Goal: Information Seeking & Learning: Learn about a topic

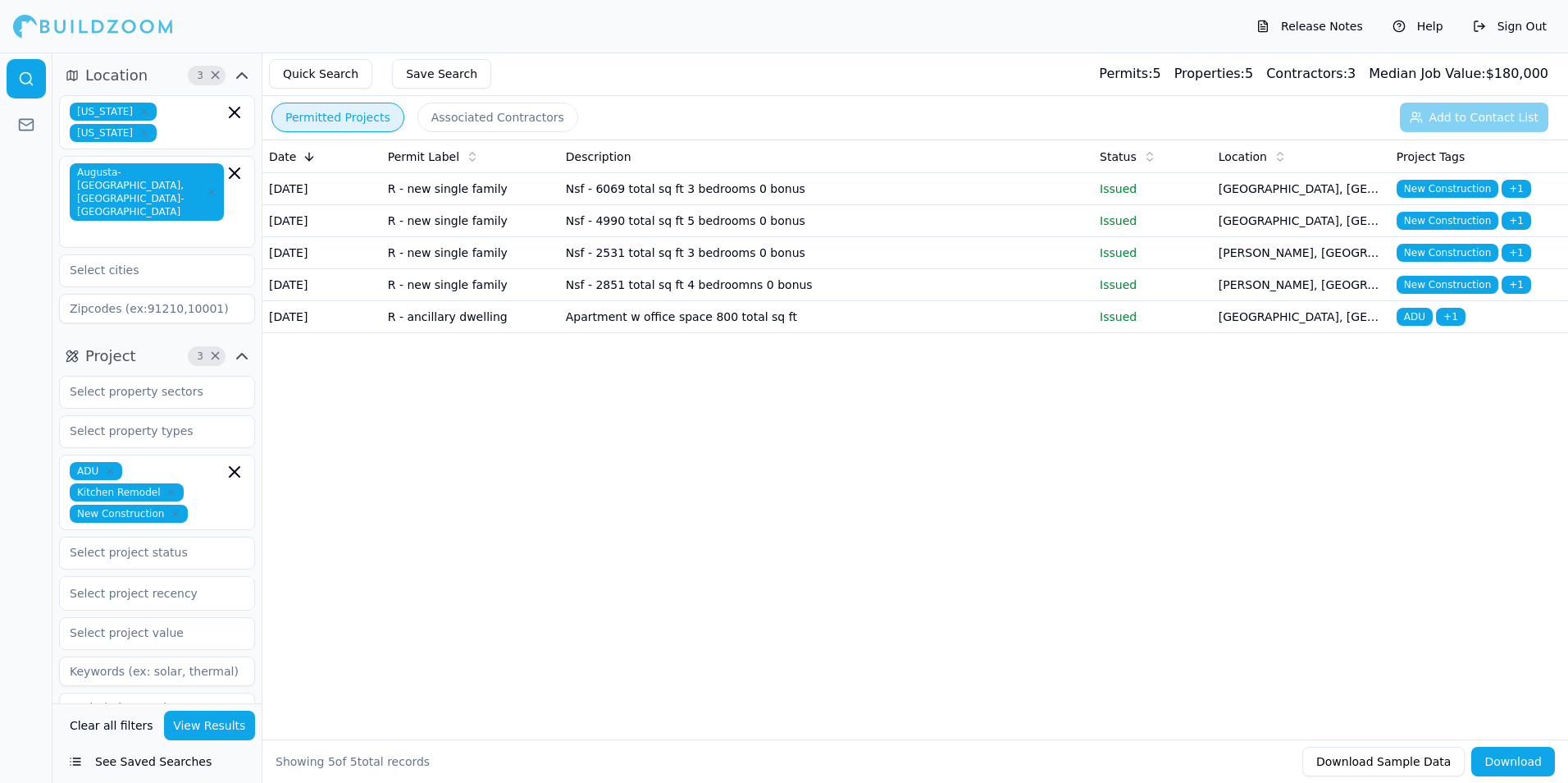
drag, startPoint x: 980, startPoint y: 7, endPoint x: 1190, endPoint y: 525, distance: 558.9
click at [1190, 525] on div "Date Permit Label Description Status Location Project Tags [DATE] R - new singl…" at bounding box center [915, 413] width 1306 height 547
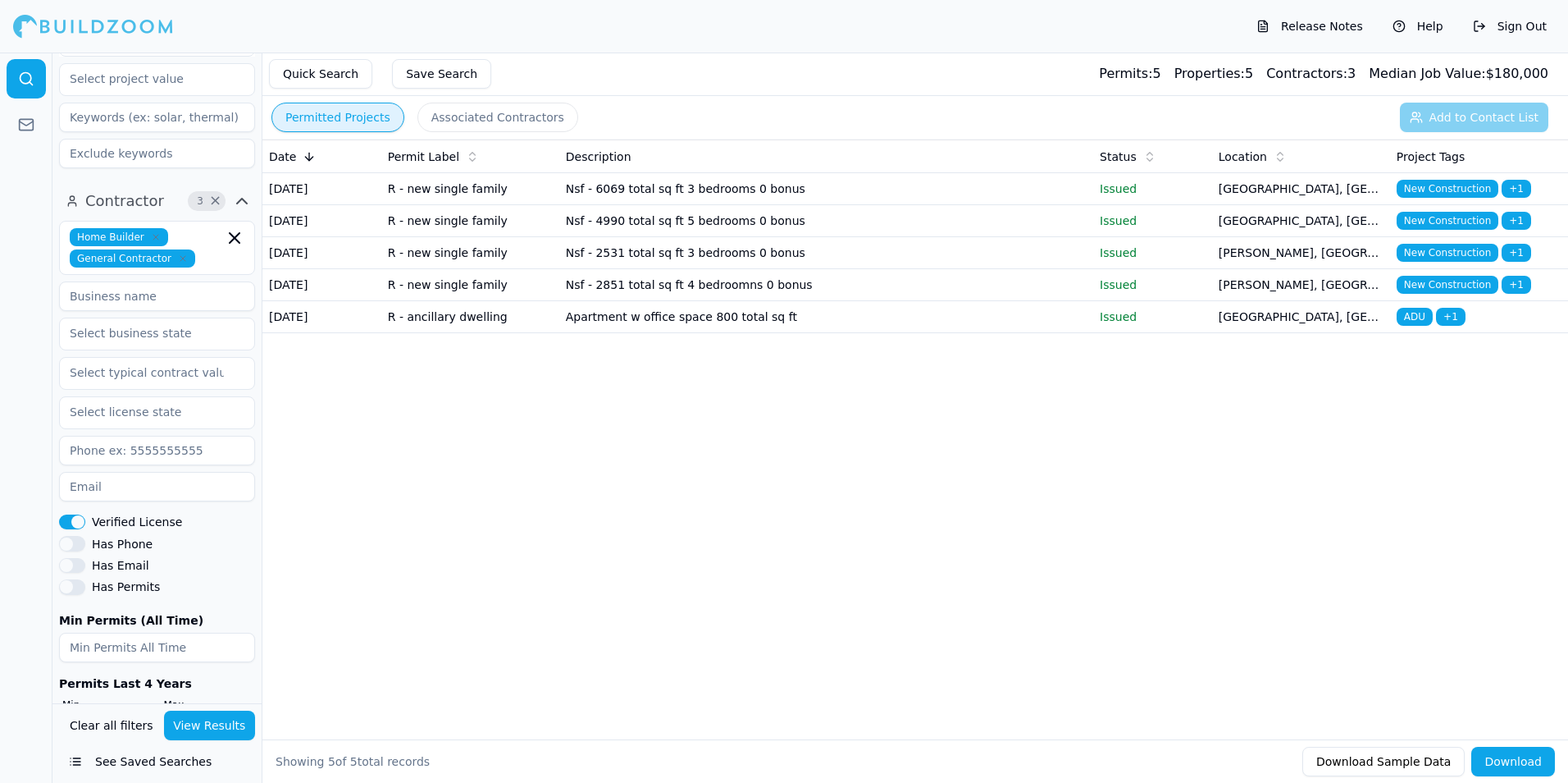
scroll to position [589, 0]
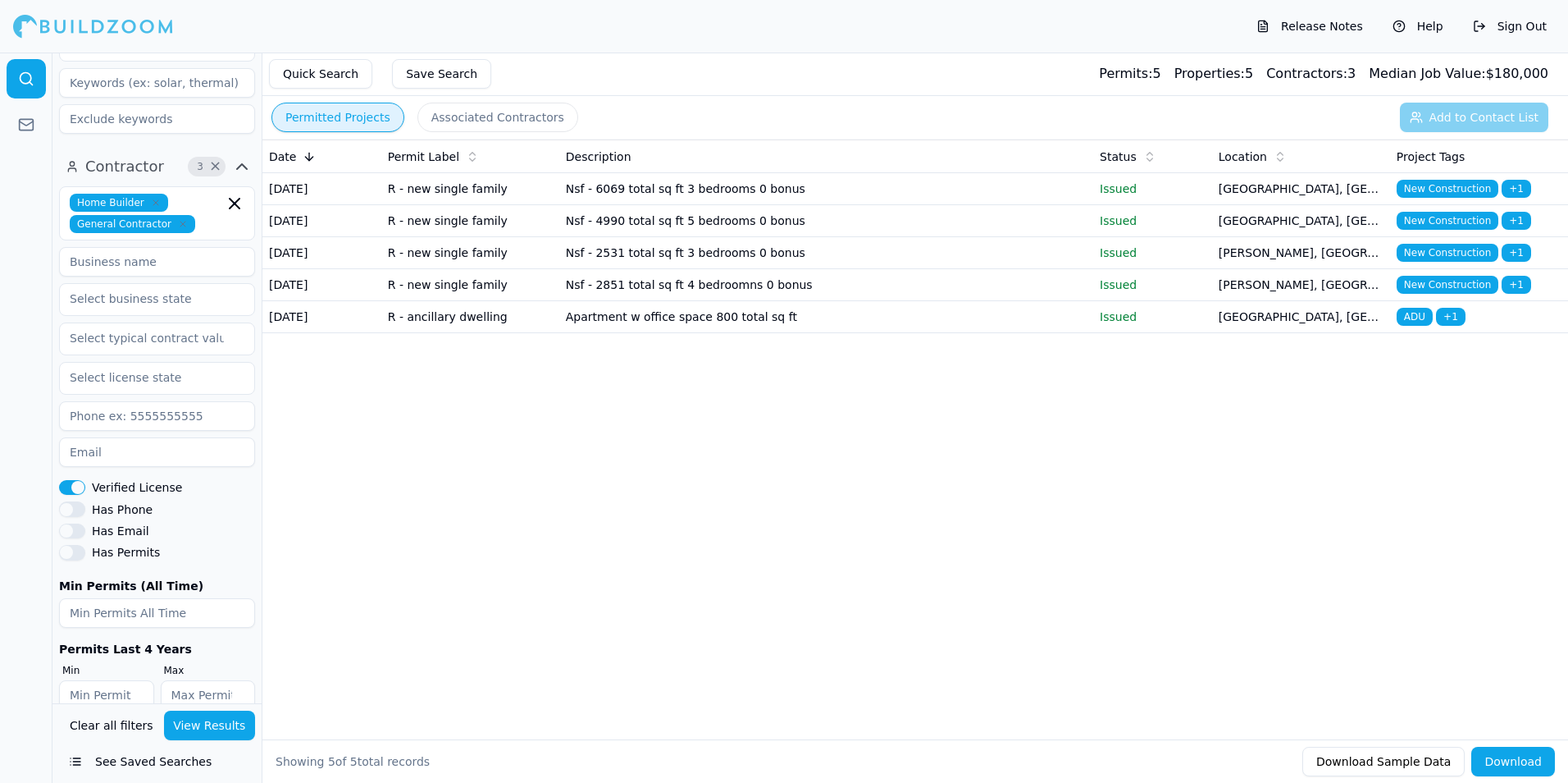
click at [209, 727] on button "View Results" at bounding box center [210, 726] width 92 height 30
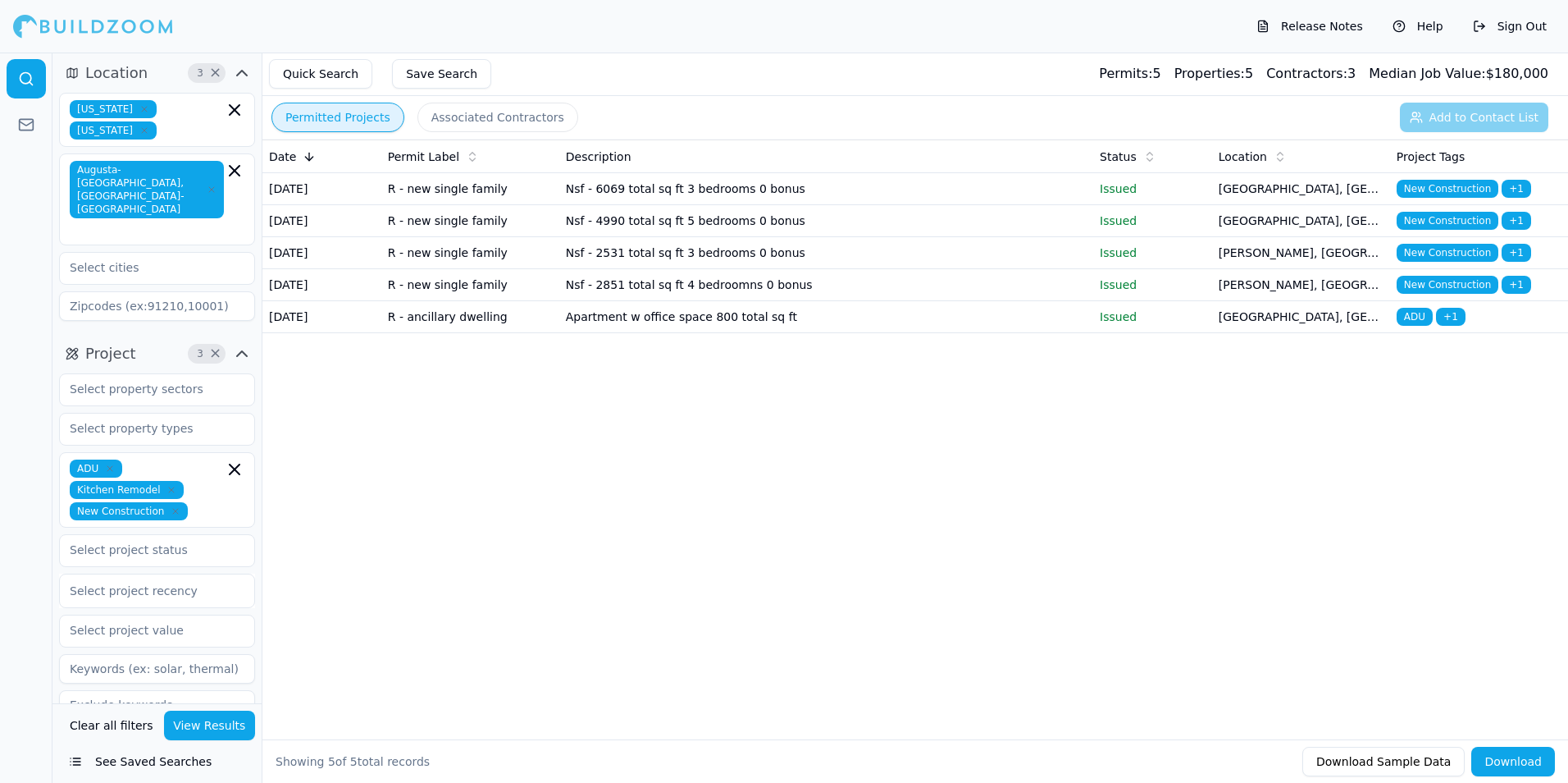
scroll to position [0, 0]
click at [485, 301] on td "R - new single family" at bounding box center [470, 285] width 178 height 32
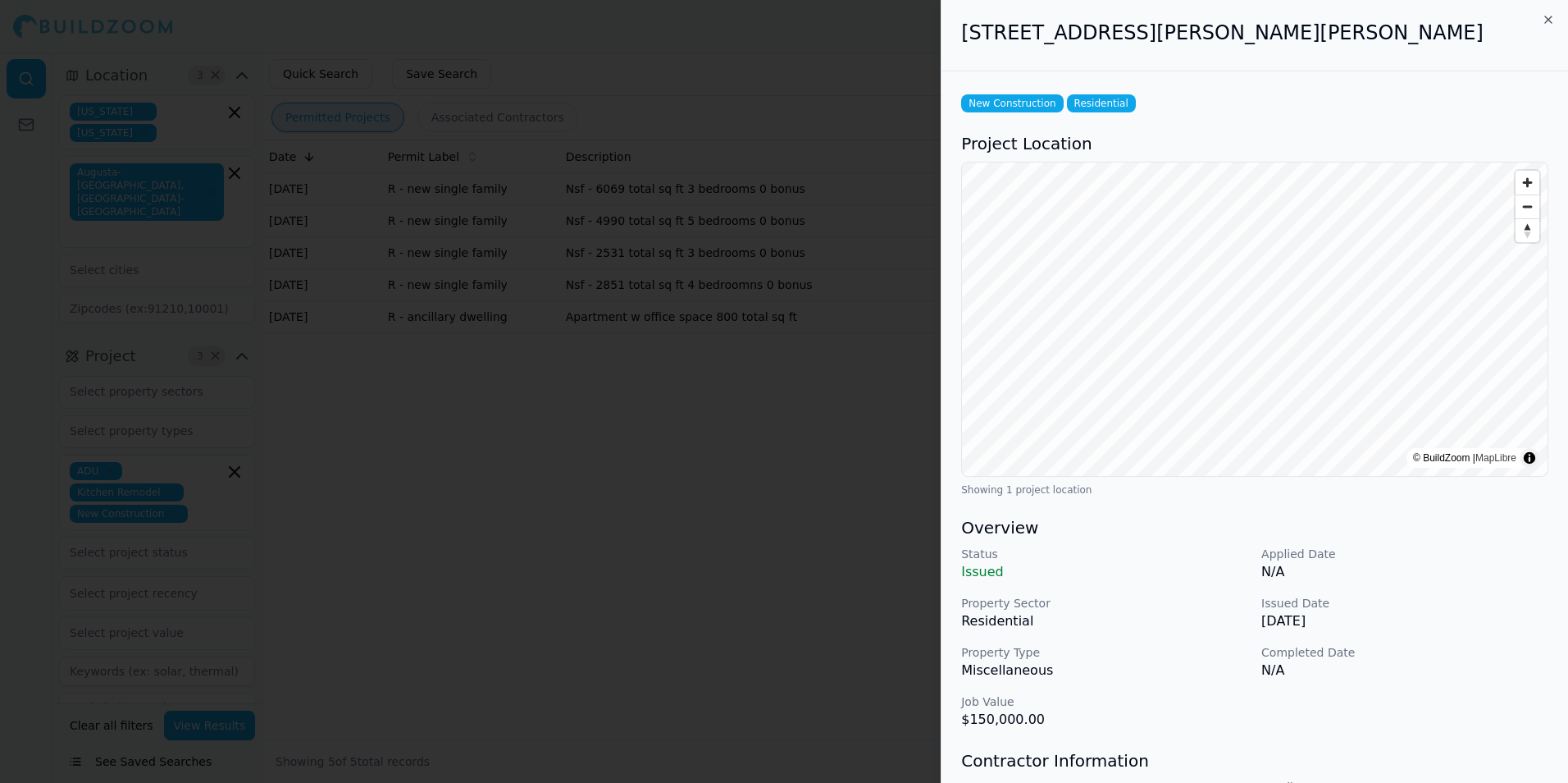
click at [879, 585] on div at bounding box center [784, 392] width 1568 height 783
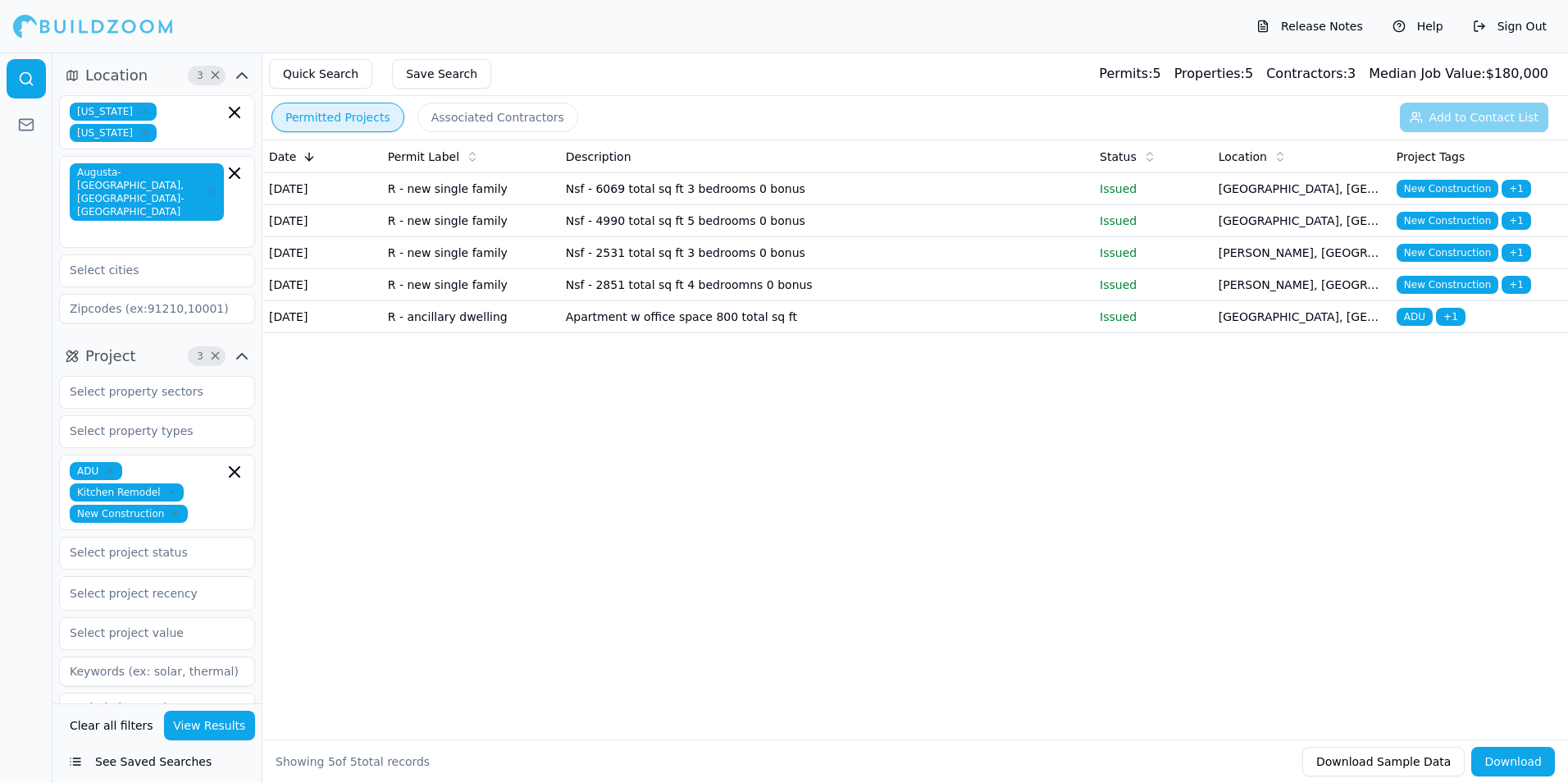
click at [499, 194] on td "R - new single family" at bounding box center [470, 189] width 178 height 32
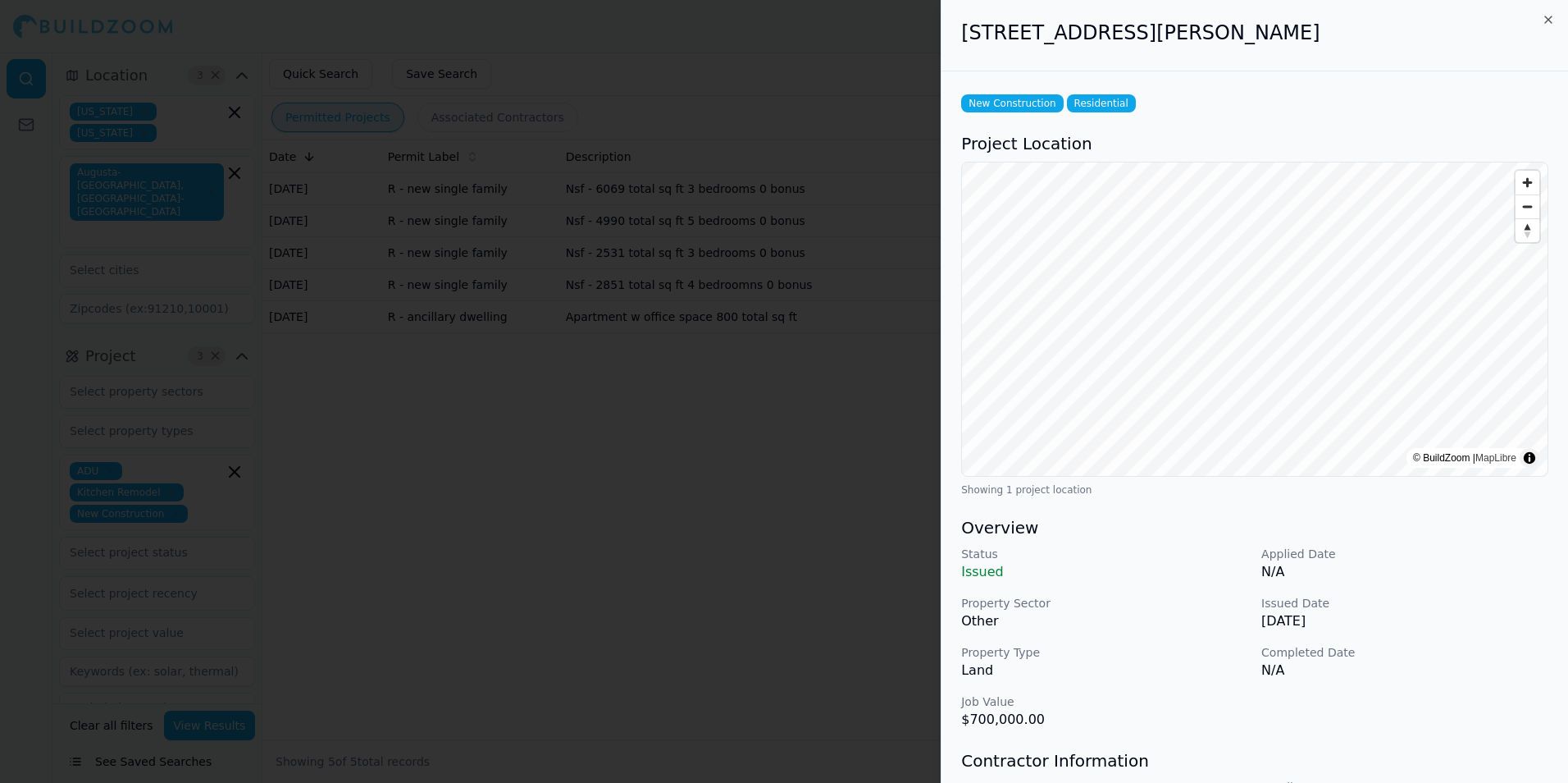
click at [1559, 21] on div "[STREET_ADDRESS][PERSON_NAME]" at bounding box center [1254, 36] width 627 height 71
click at [1555, 22] on div "[STREET_ADDRESS][PERSON_NAME]" at bounding box center [1254, 36] width 627 height 71
click at [1545, 18] on icon "button" at bounding box center [1547, 19] width 13 height 13
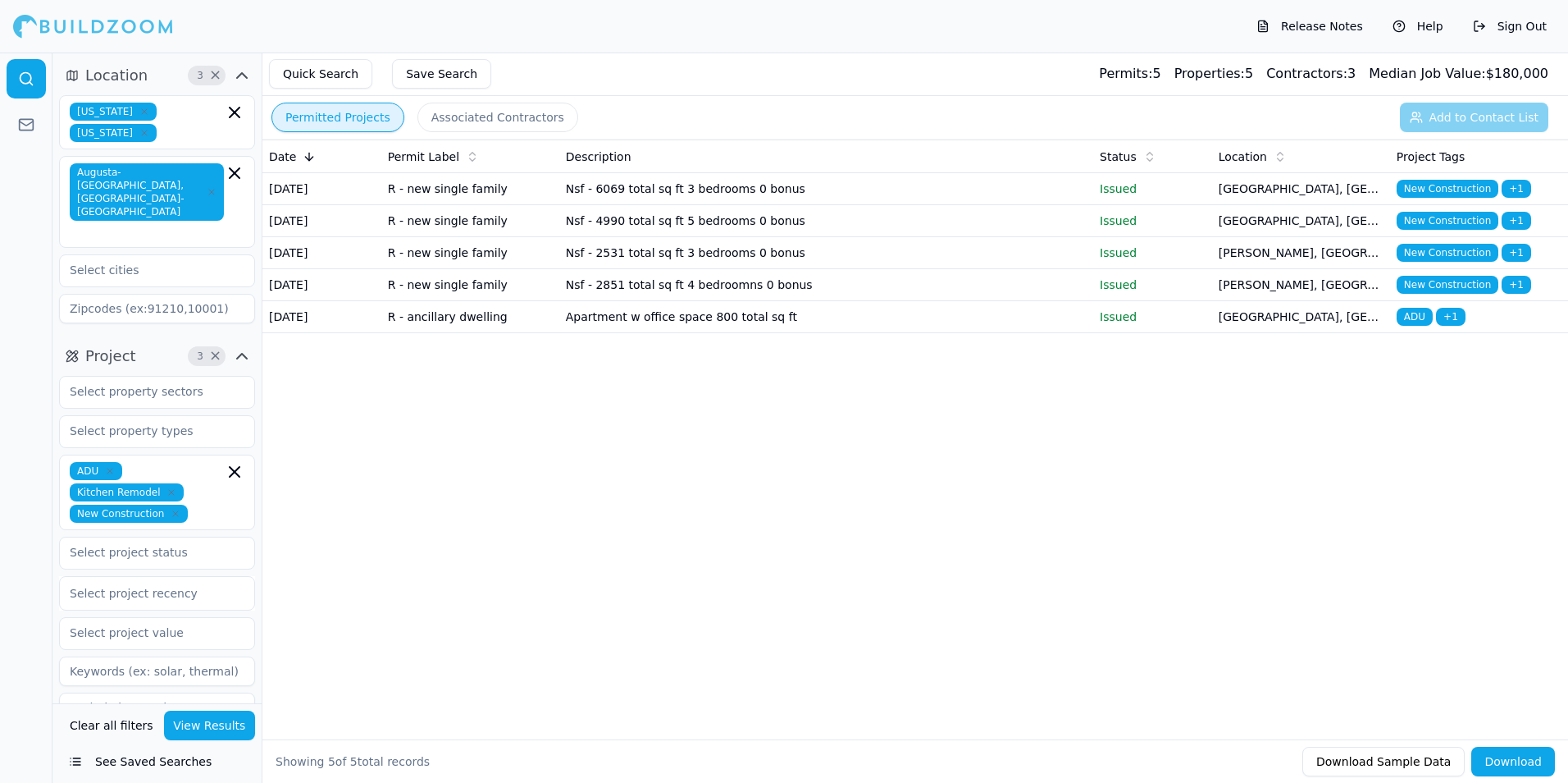
click at [344, 237] on td "[DATE]" at bounding box center [322, 221] width 119 height 32
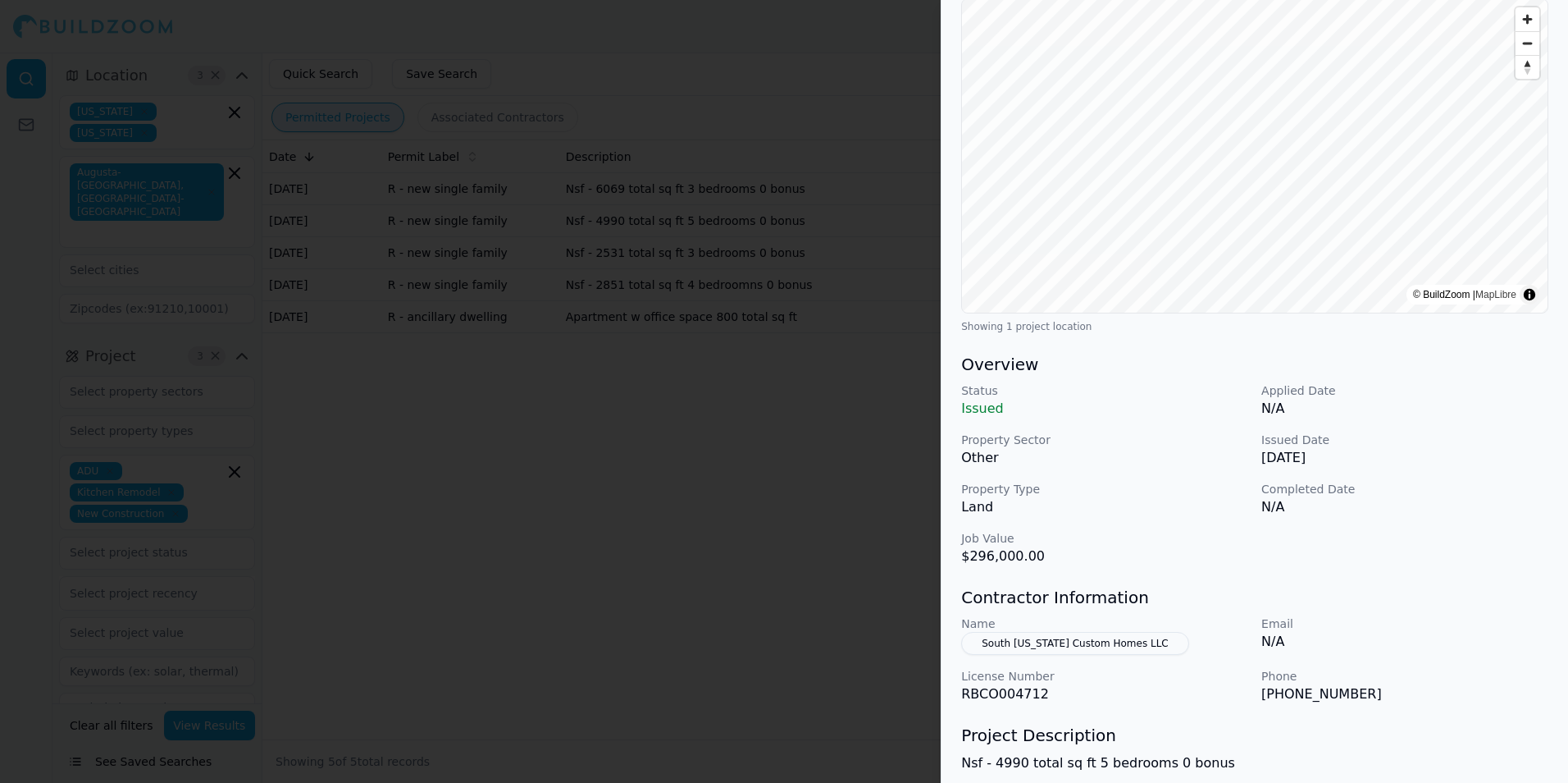
scroll to position [307, 0]
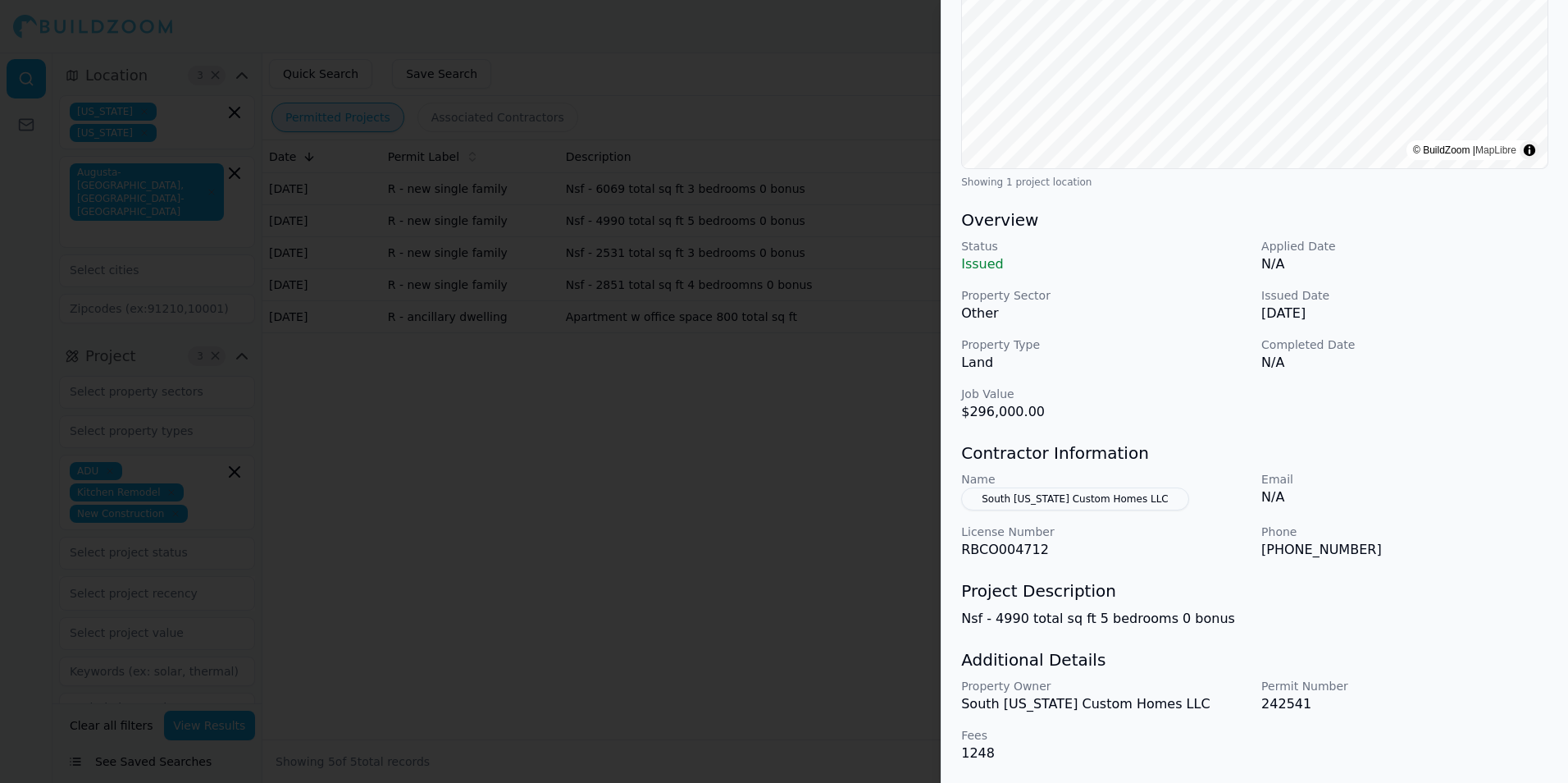
click at [1041, 704] on p "South [US_STATE] Custom Homes LLC" at bounding box center [1104, 704] width 287 height 20
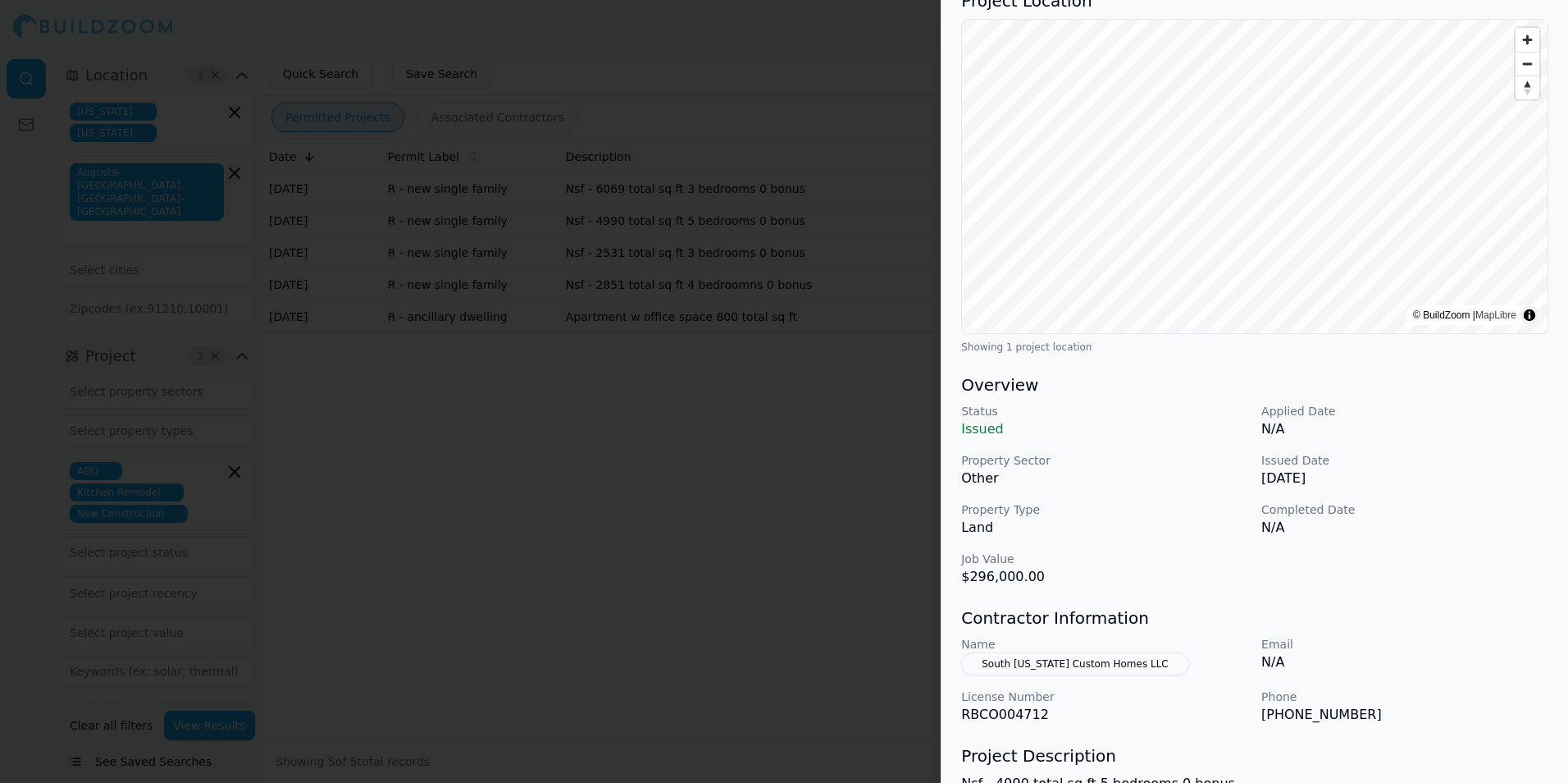
scroll to position [246, 0]
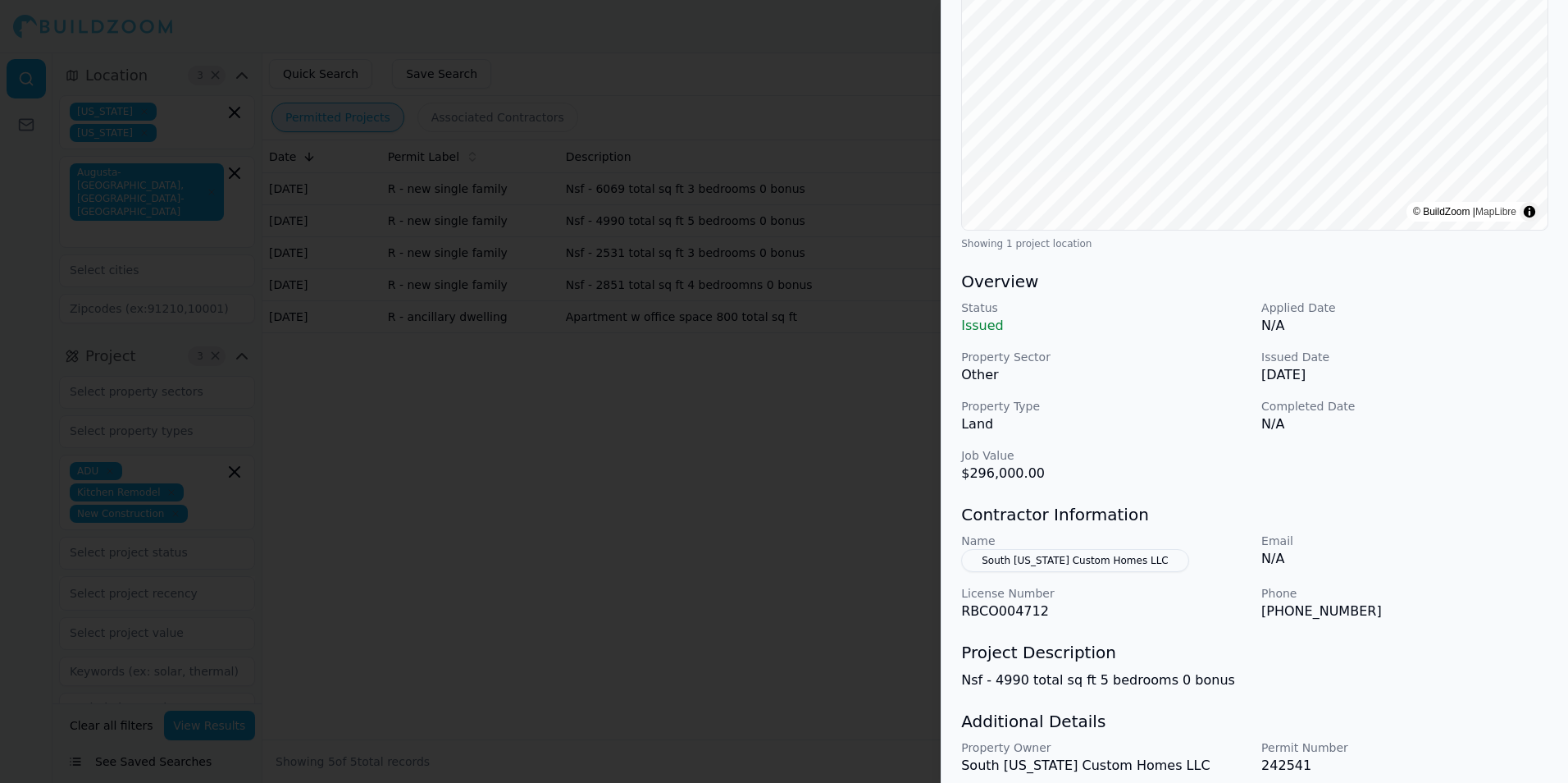
click at [1066, 563] on button "South [US_STATE] Custom Homes LLC" at bounding box center [1075, 560] width 228 height 23
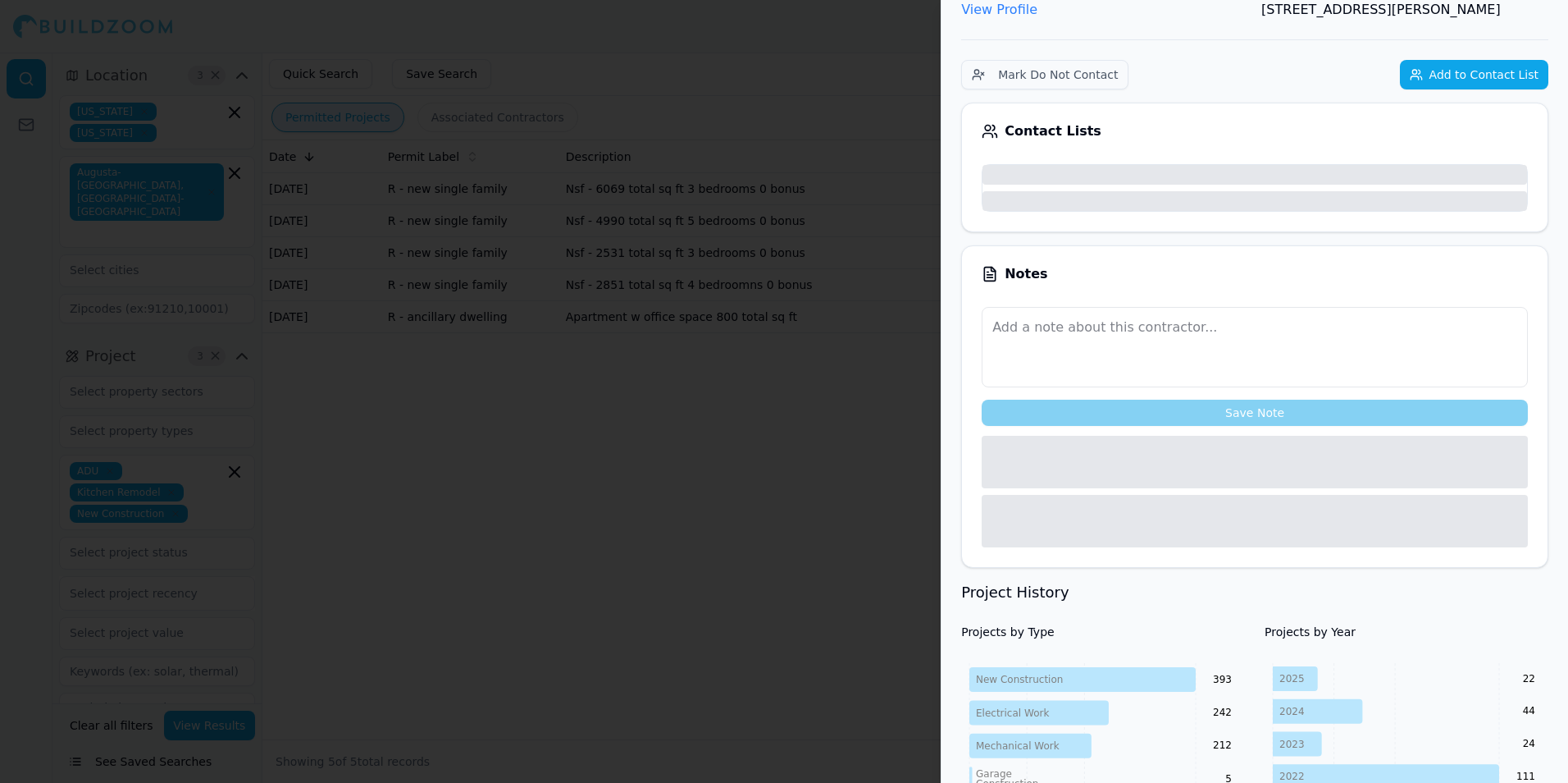
scroll to position [286, 0]
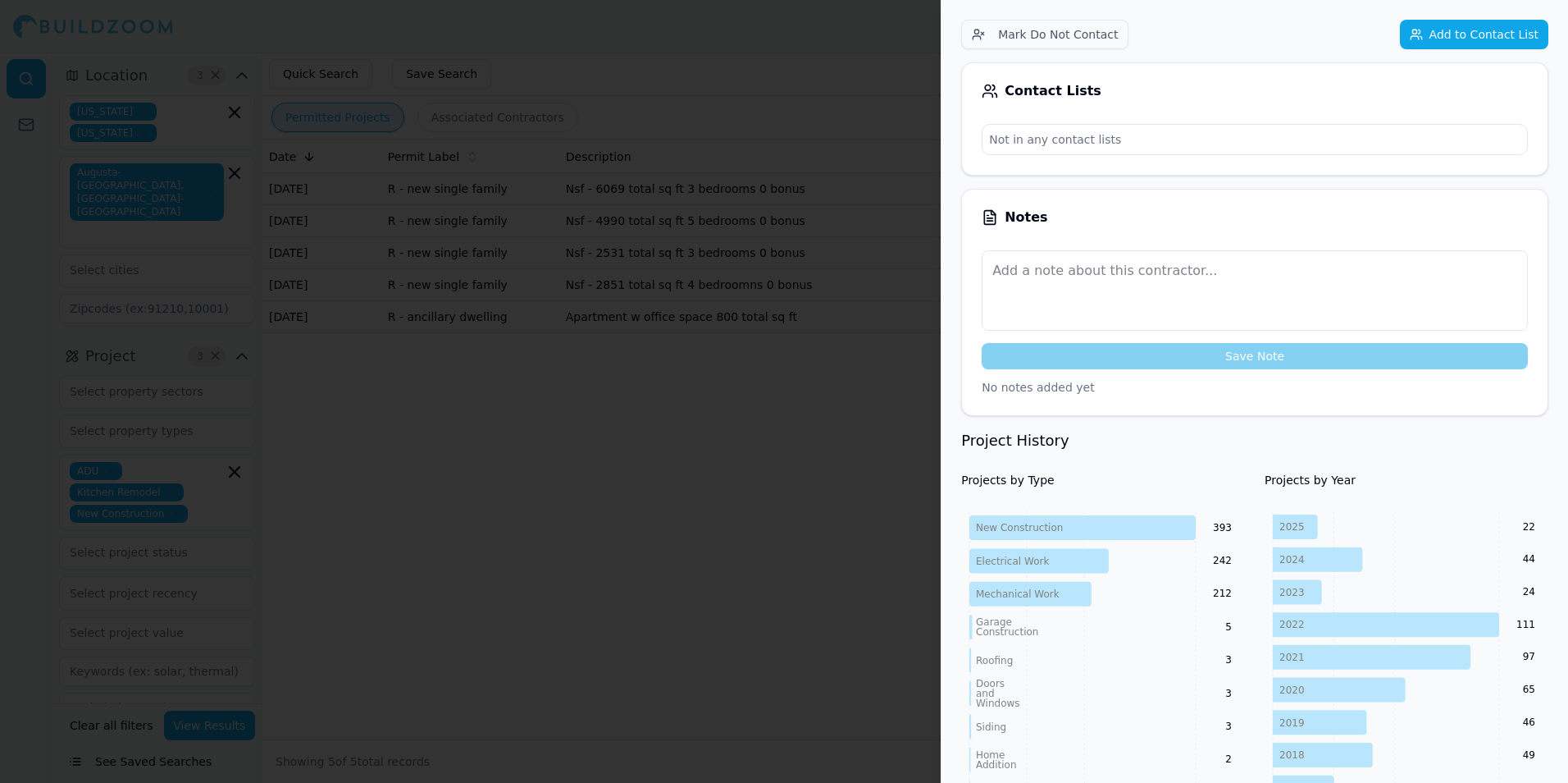
click at [1214, 147] on p "Not in any contact lists" at bounding box center [1255, 140] width 545 height 30
click at [1208, 136] on p "Not in any contact lists" at bounding box center [1255, 140] width 545 height 30
click at [1456, 52] on div "License Number RBCO004712 Trade Home Builder Phone Numbers [PHONE_NUMBER] Prima…" at bounding box center [1254, 723] width 627 height 1794
click at [1455, 39] on button "Add to Contact List" at bounding box center [1474, 35] width 149 height 30
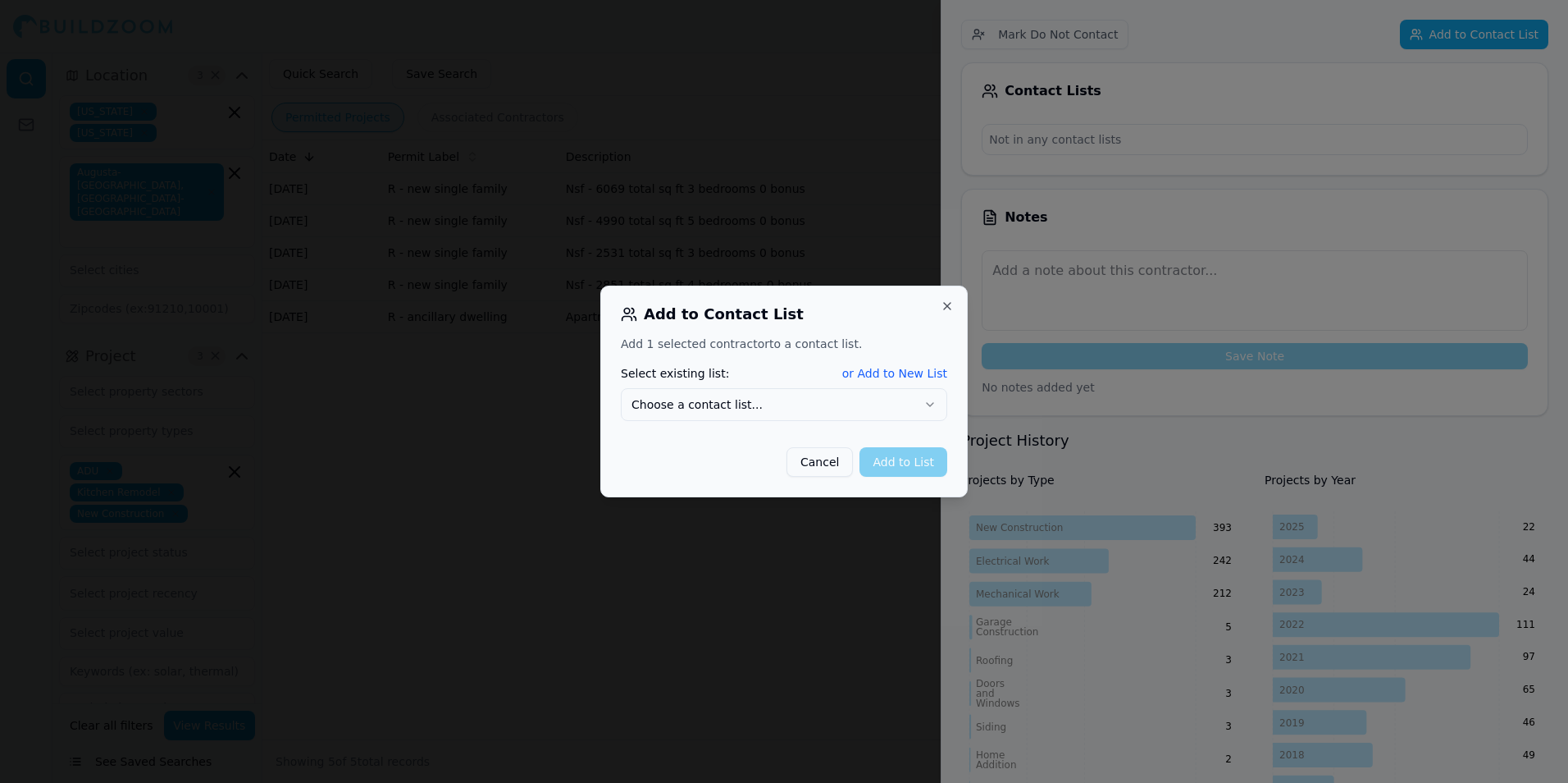
click at [927, 405] on icon "button" at bounding box center [929, 404] width 13 height 13
click at [929, 458] on button "Add to List" at bounding box center [903, 462] width 88 height 30
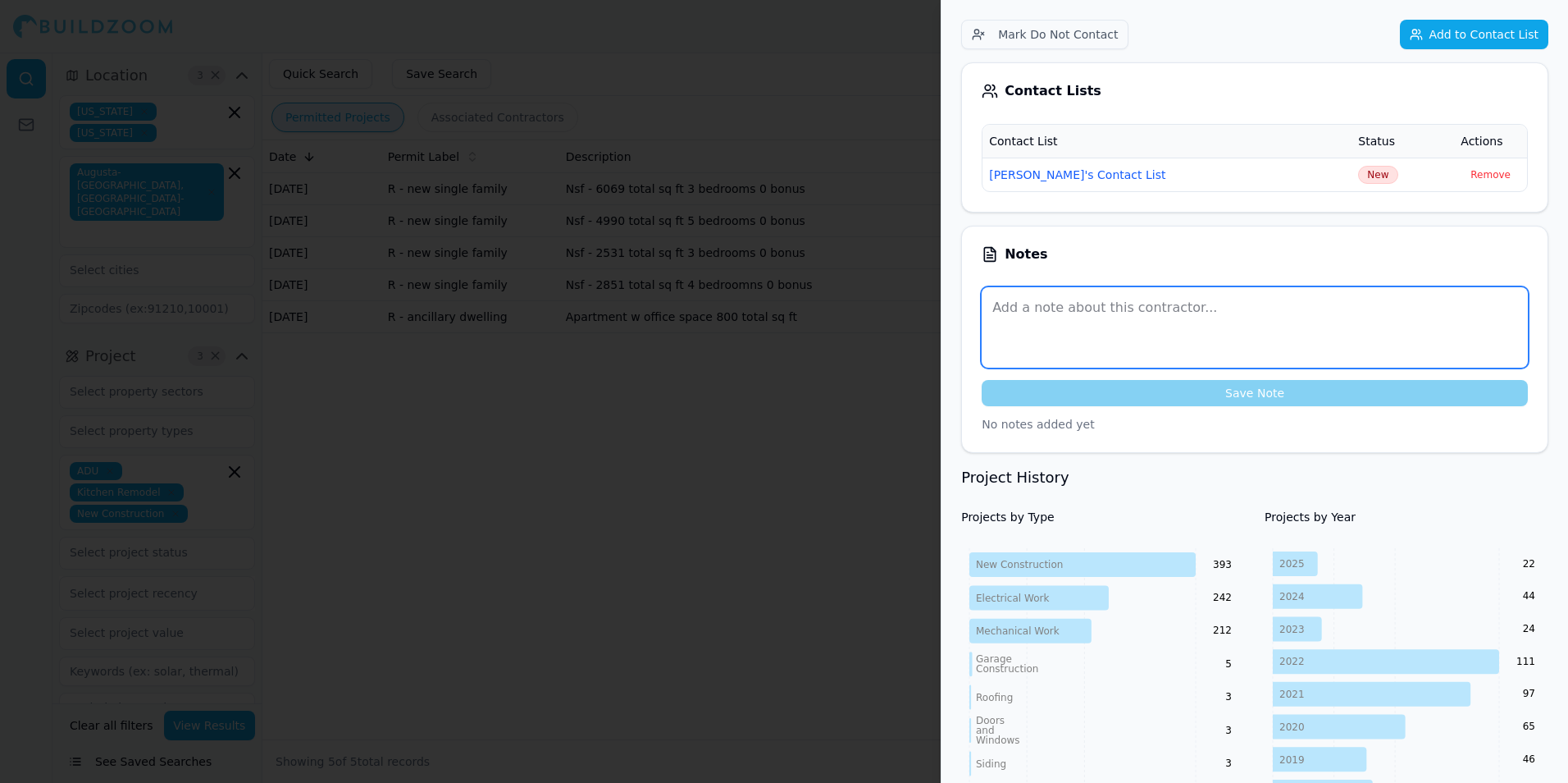
click at [1030, 307] on textarea at bounding box center [1254, 327] width 546 height 80
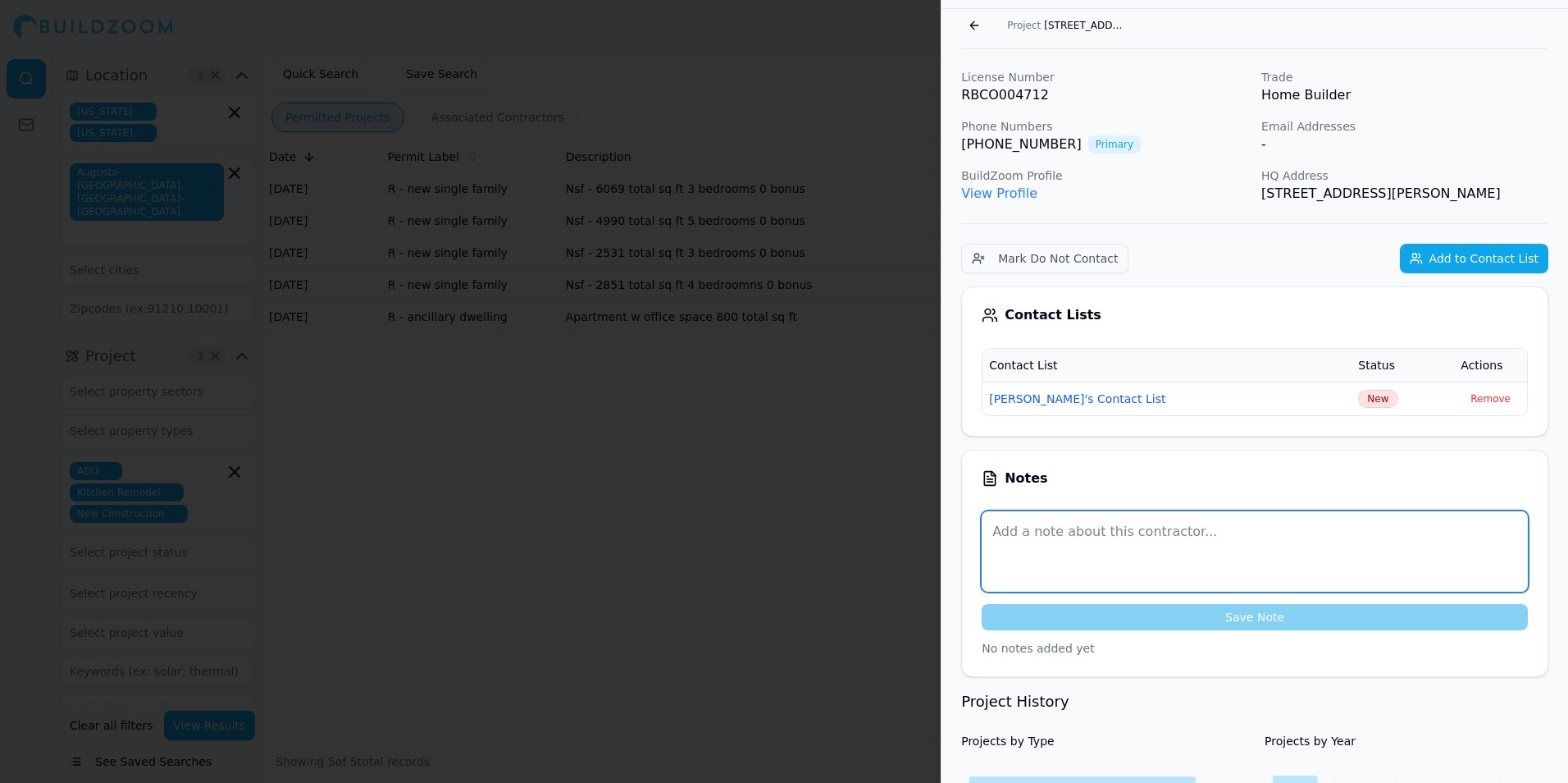
scroll to position [0, 0]
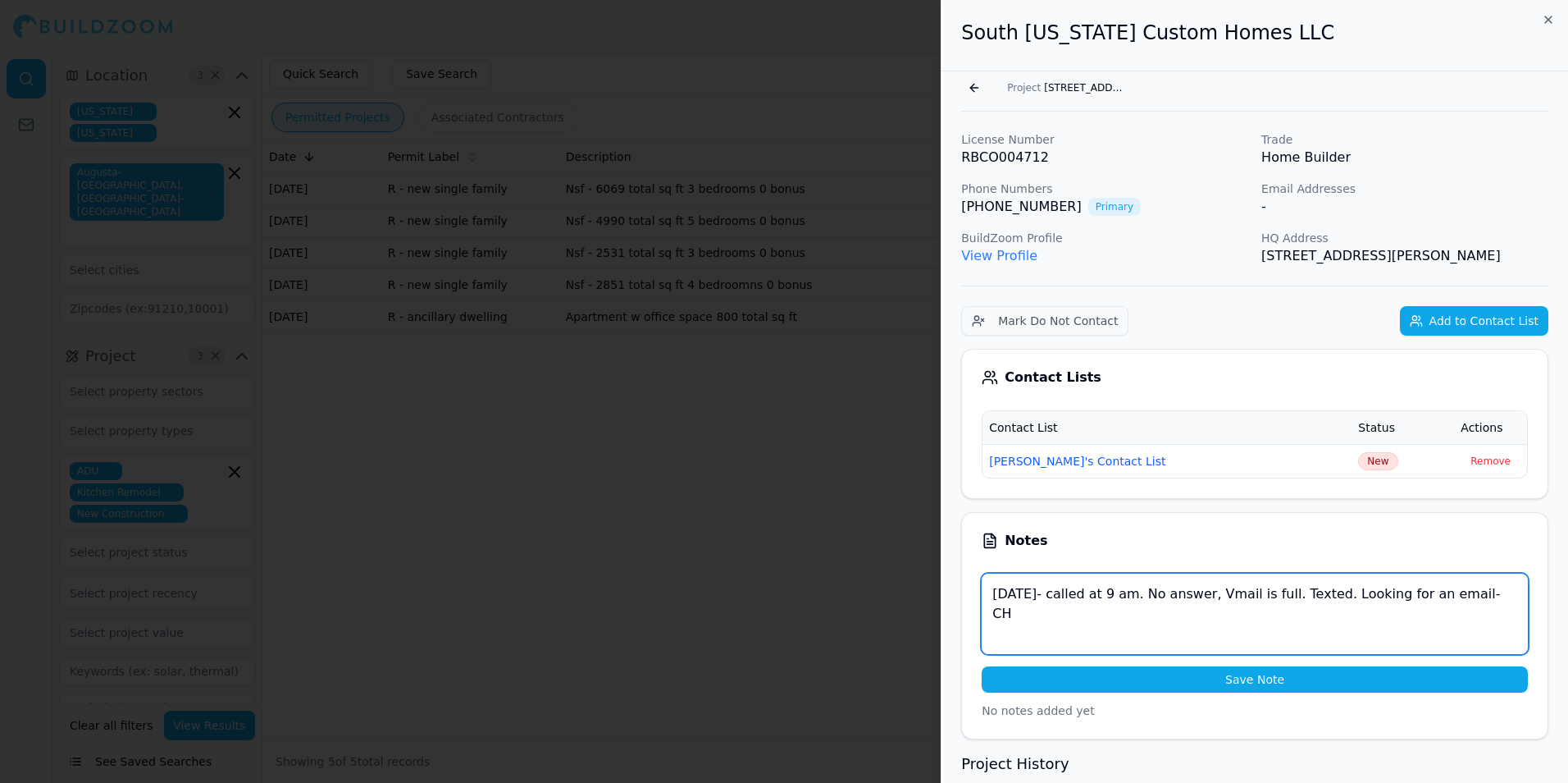
type textarea "[DATE]- called at 9 am. No answer, Vmail is full. Texted. Looking for an email-…"
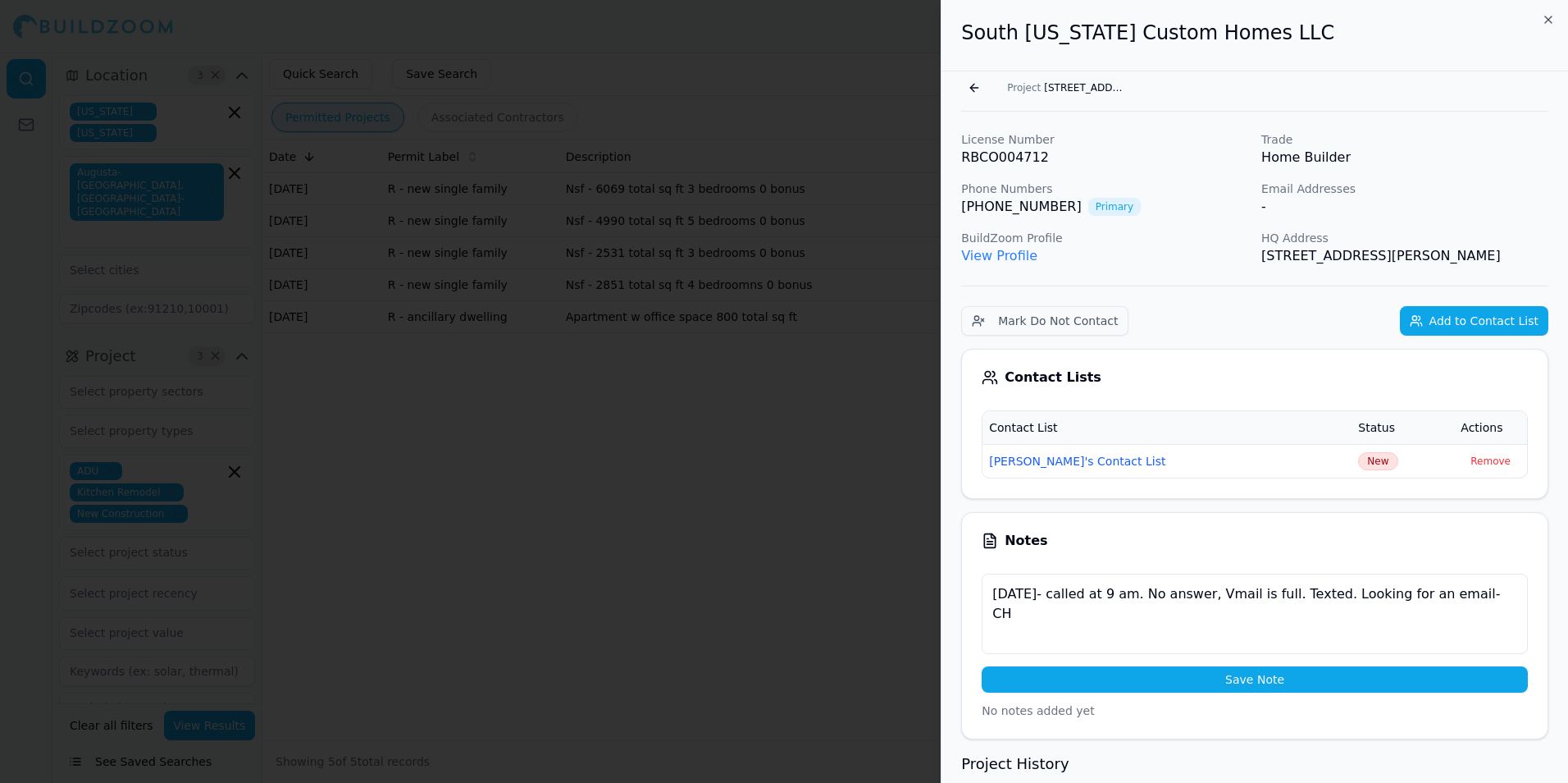
click at [1196, 532] on div "Notes" at bounding box center [1254, 540] width 546 height 17
click at [1229, 678] on button "Save Note" at bounding box center [1254, 679] width 546 height 26
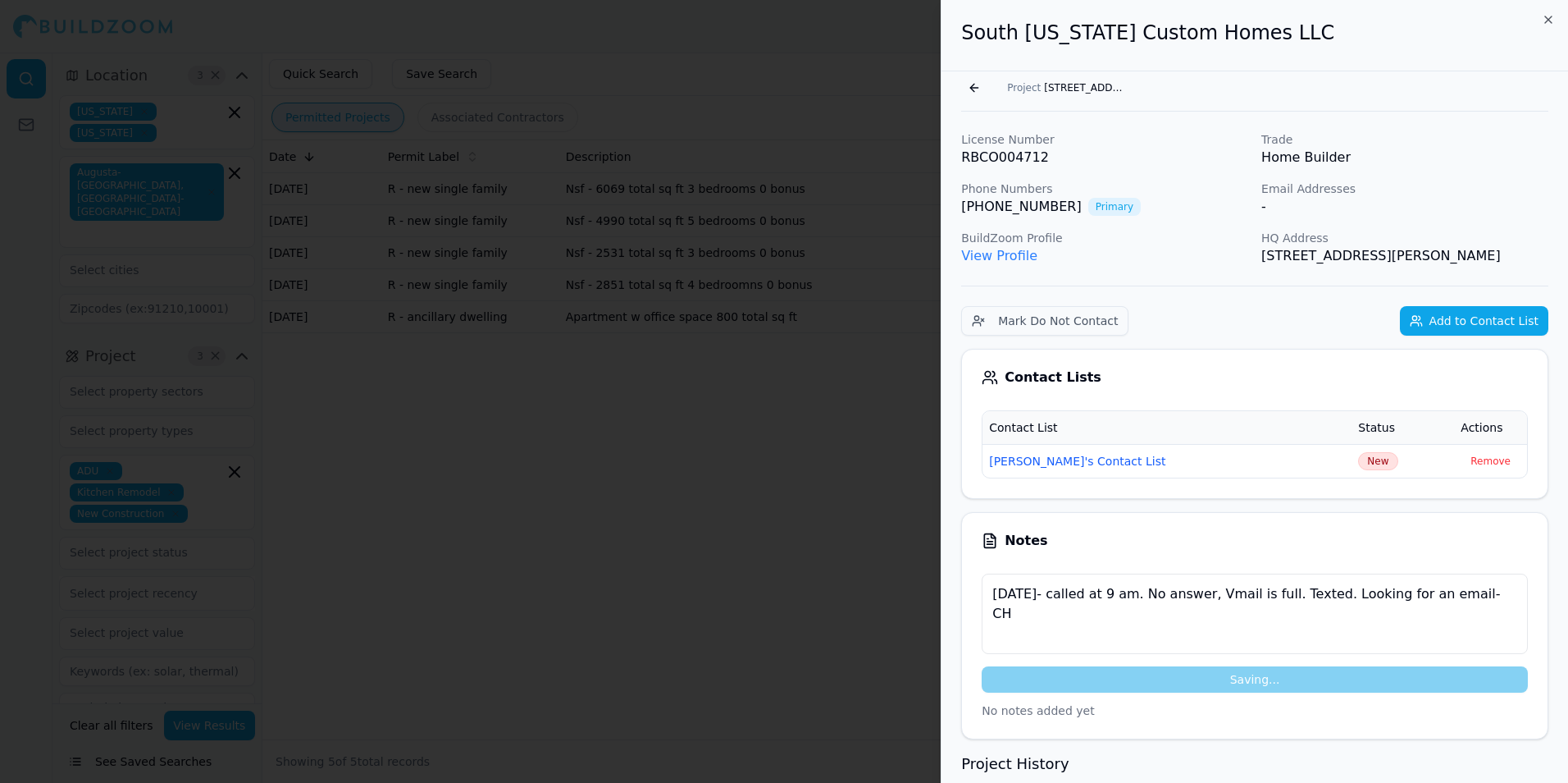
click at [993, 251] on link "View Profile" at bounding box center [998, 256] width 76 height 16
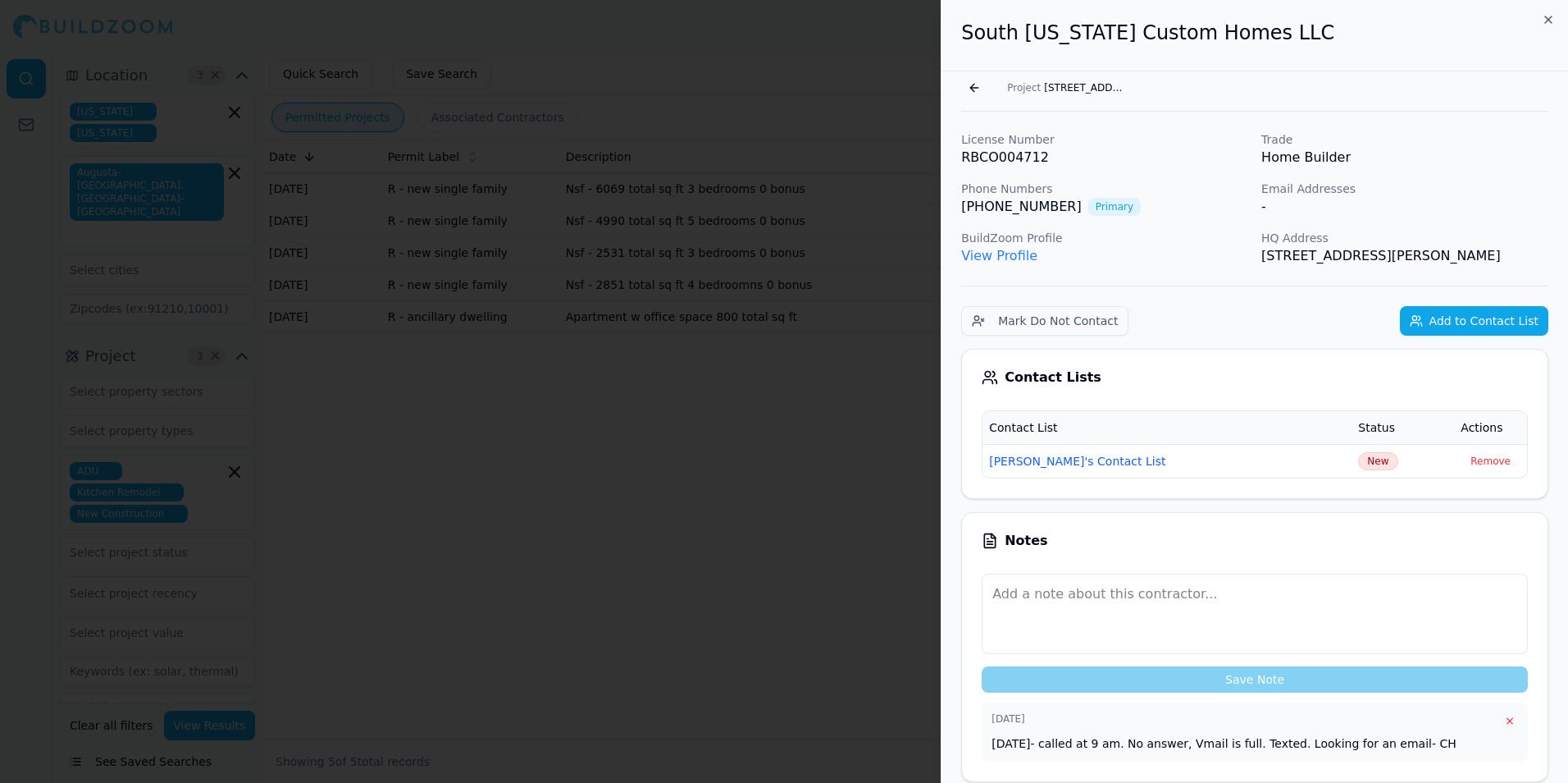
click at [966, 208] on link "[PHONE_NUMBER]" at bounding box center [1021, 207] width 121 height 20
drag, startPoint x: 1050, startPoint y: 207, endPoint x: 961, endPoint y: 210, distance: 89.1
click at [961, 210] on div "[PHONE_NUMBER] Primary" at bounding box center [1104, 207] width 287 height 20
drag, startPoint x: 961, startPoint y: 210, endPoint x: 972, endPoint y: 211, distance: 11.0
copy link "[PHONE_NUMBER]"
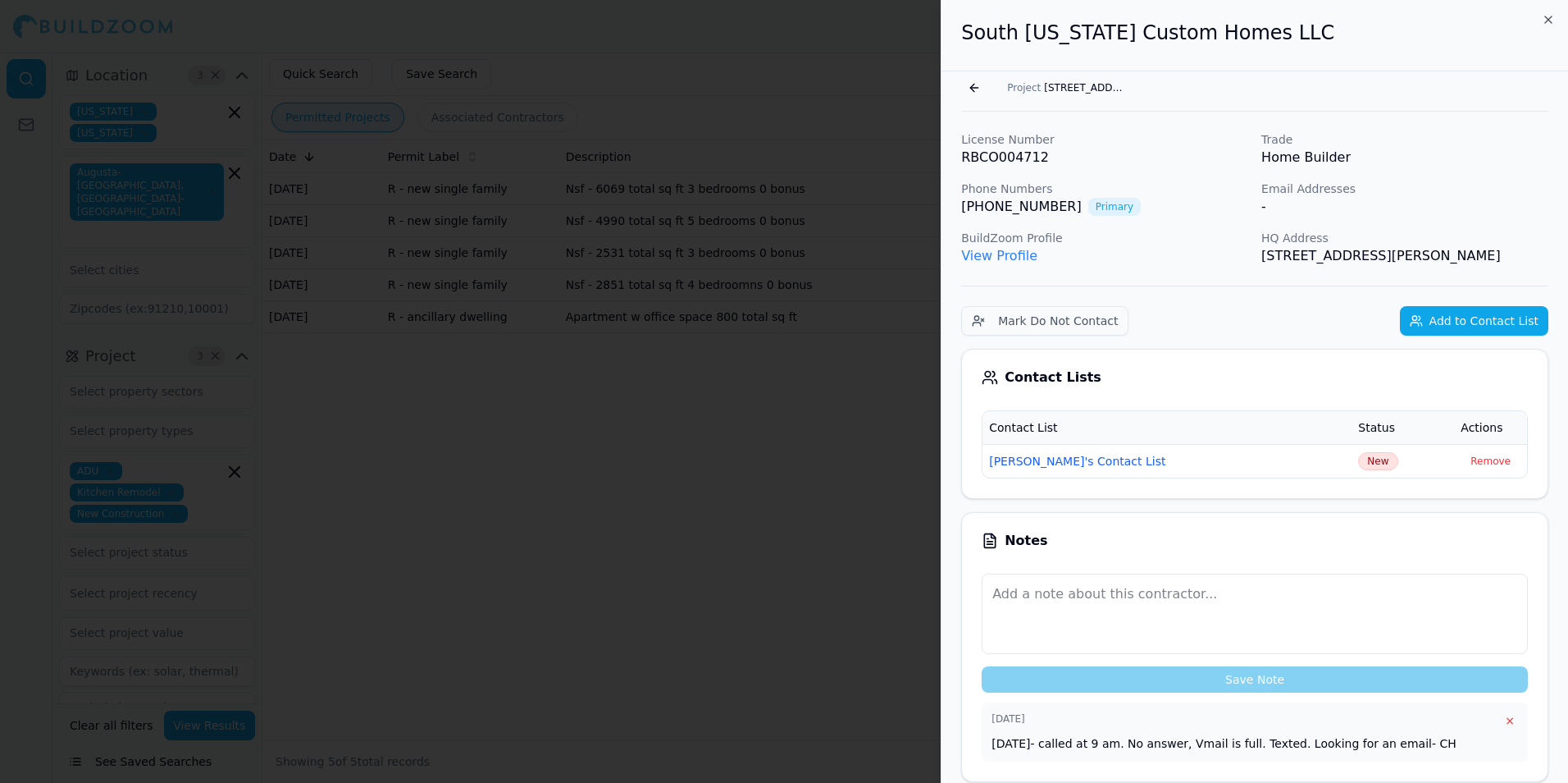
click at [980, 93] on button "Go back" at bounding box center [974, 87] width 26 height 26
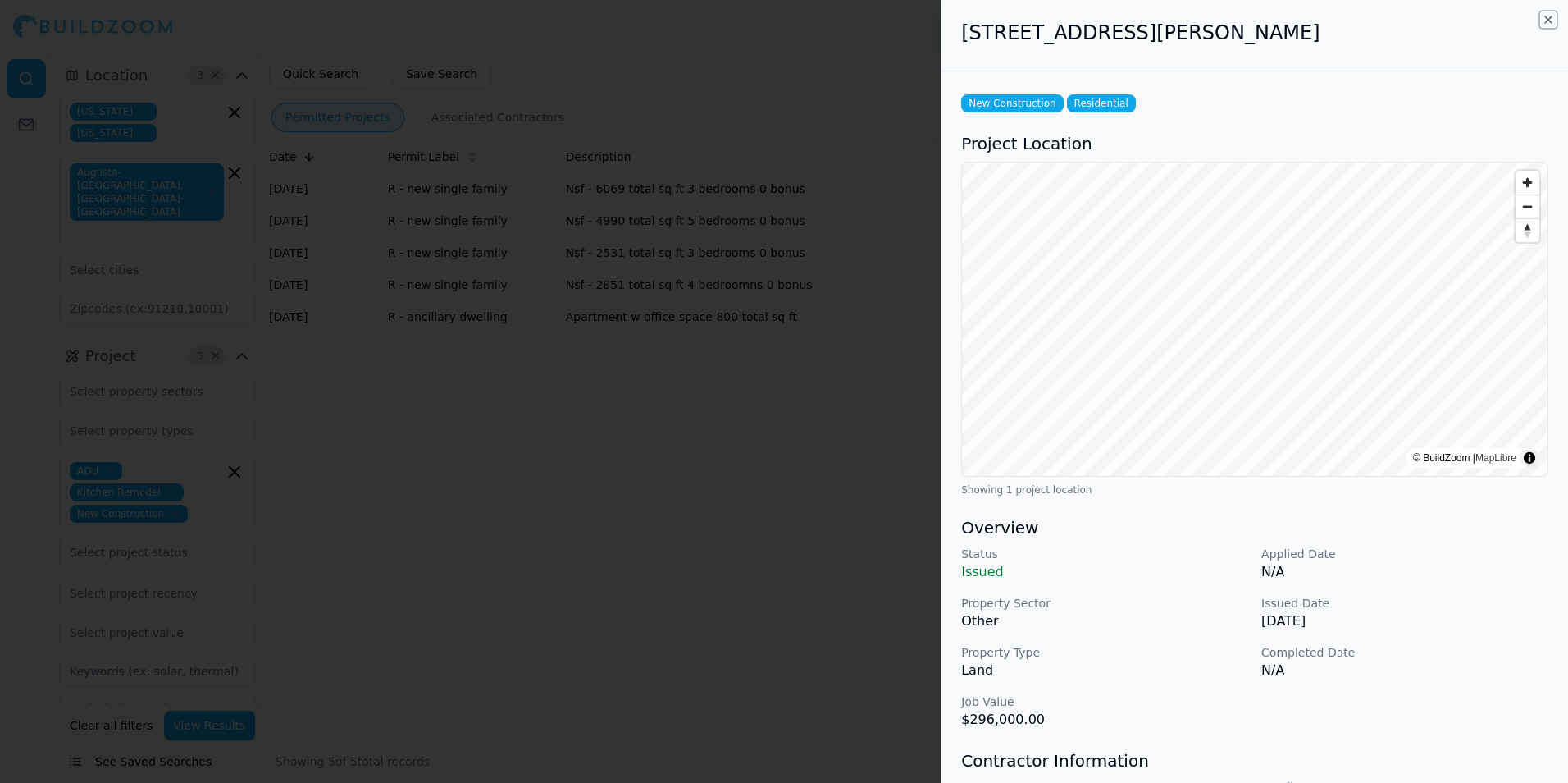
click at [1544, 14] on icon "button" at bounding box center [1547, 19] width 13 height 13
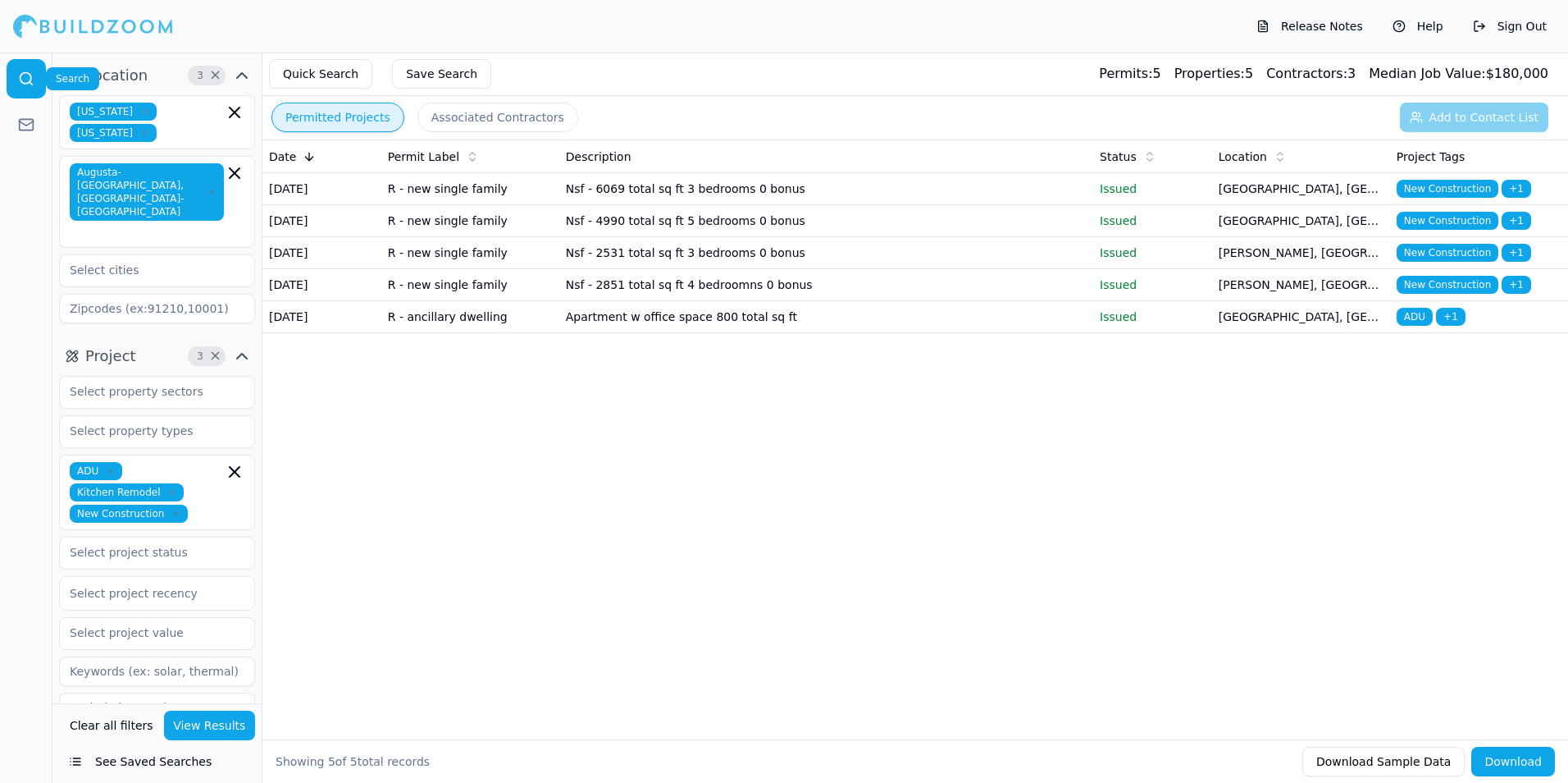
click at [25, 66] on link at bounding box center [27, 79] width 40 height 40
click at [159, 764] on button "See Saved Searches" at bounding box center [157, 761] width 196 height 30
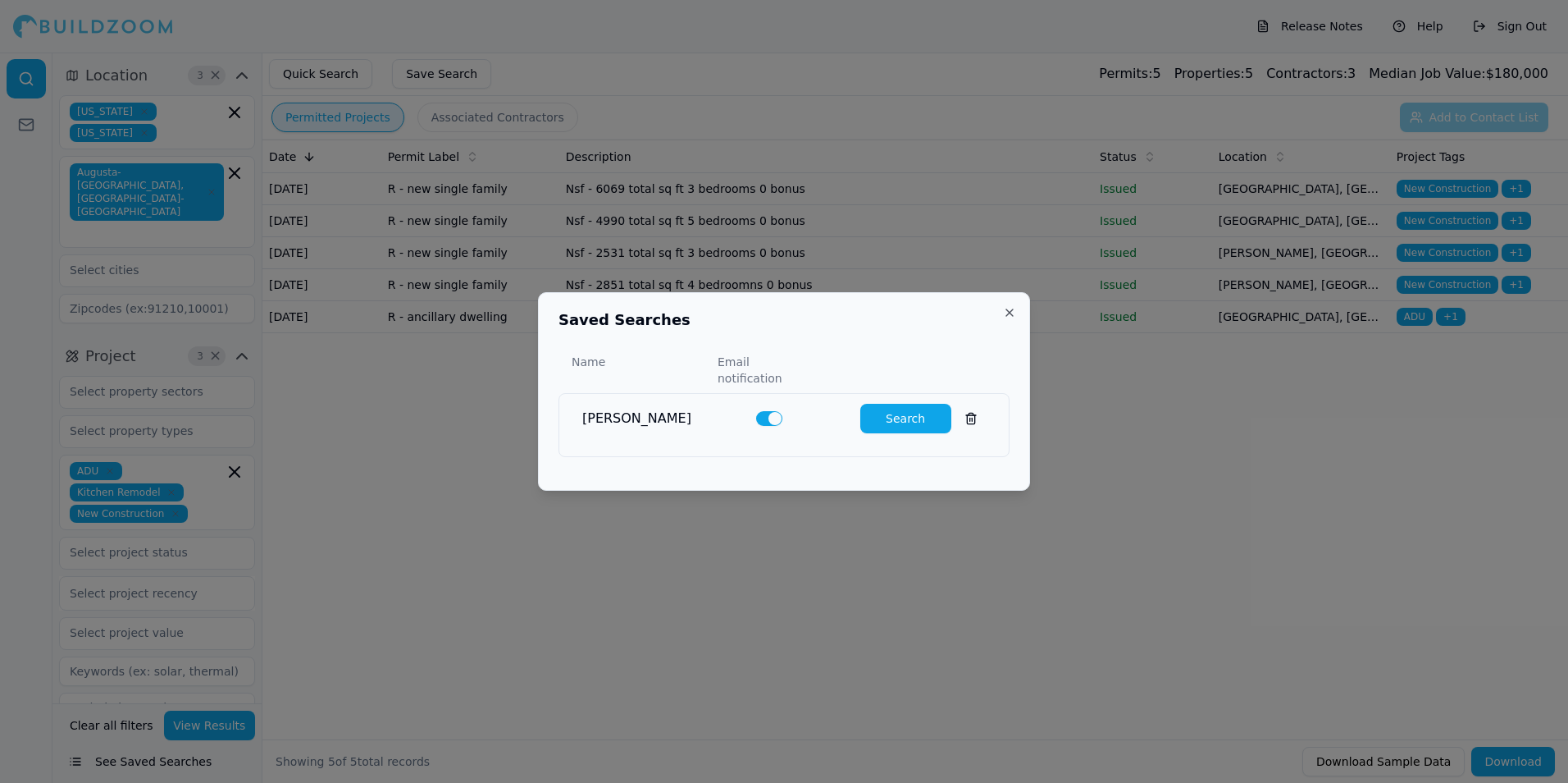
click at [903, 408] on button "Search" at bounding box center [905, 418] width 91 height 30
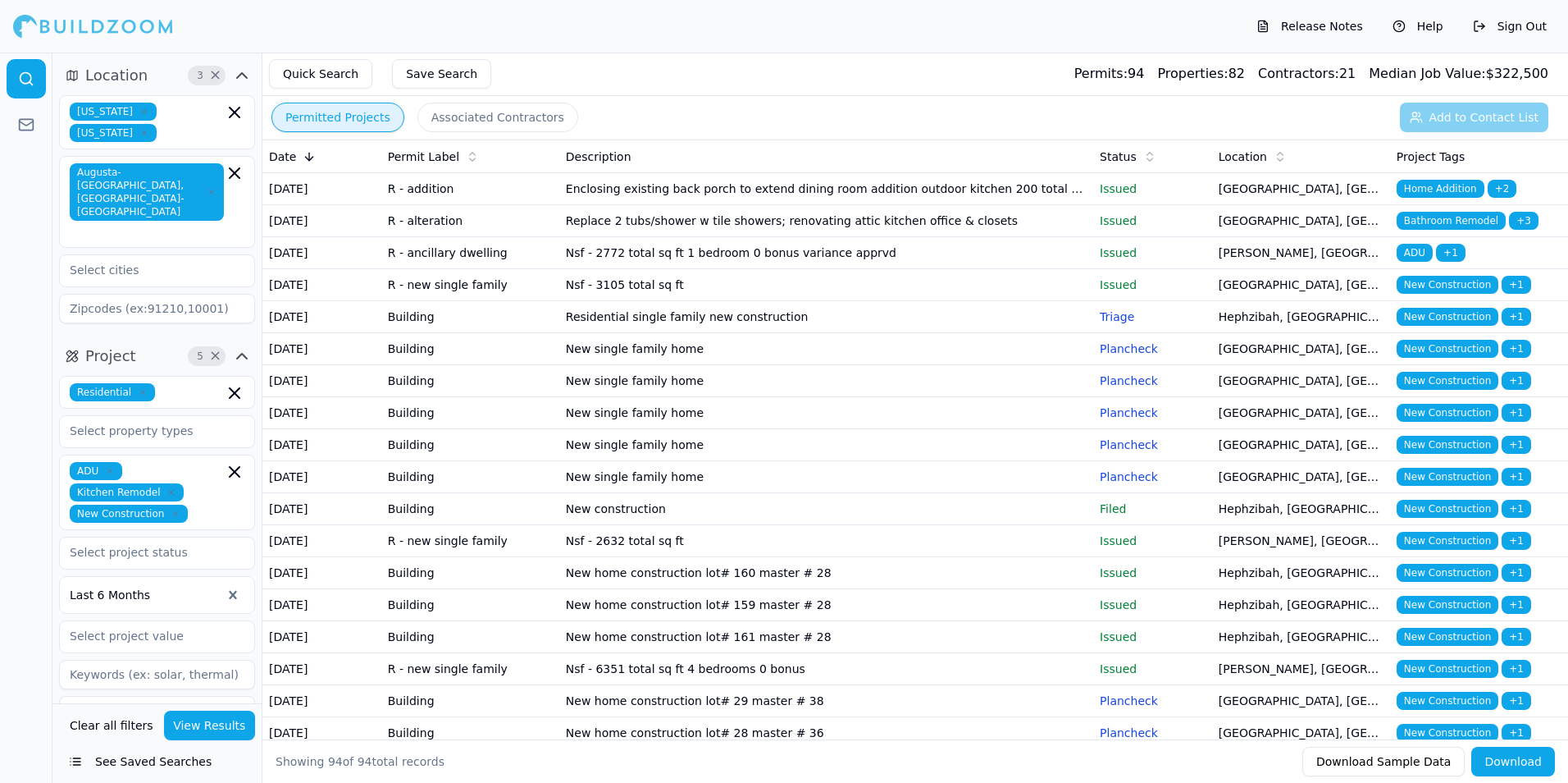
click at [155, 761] on button "See Saved Searches" at bounding box center [157, 761] width 196 height 30
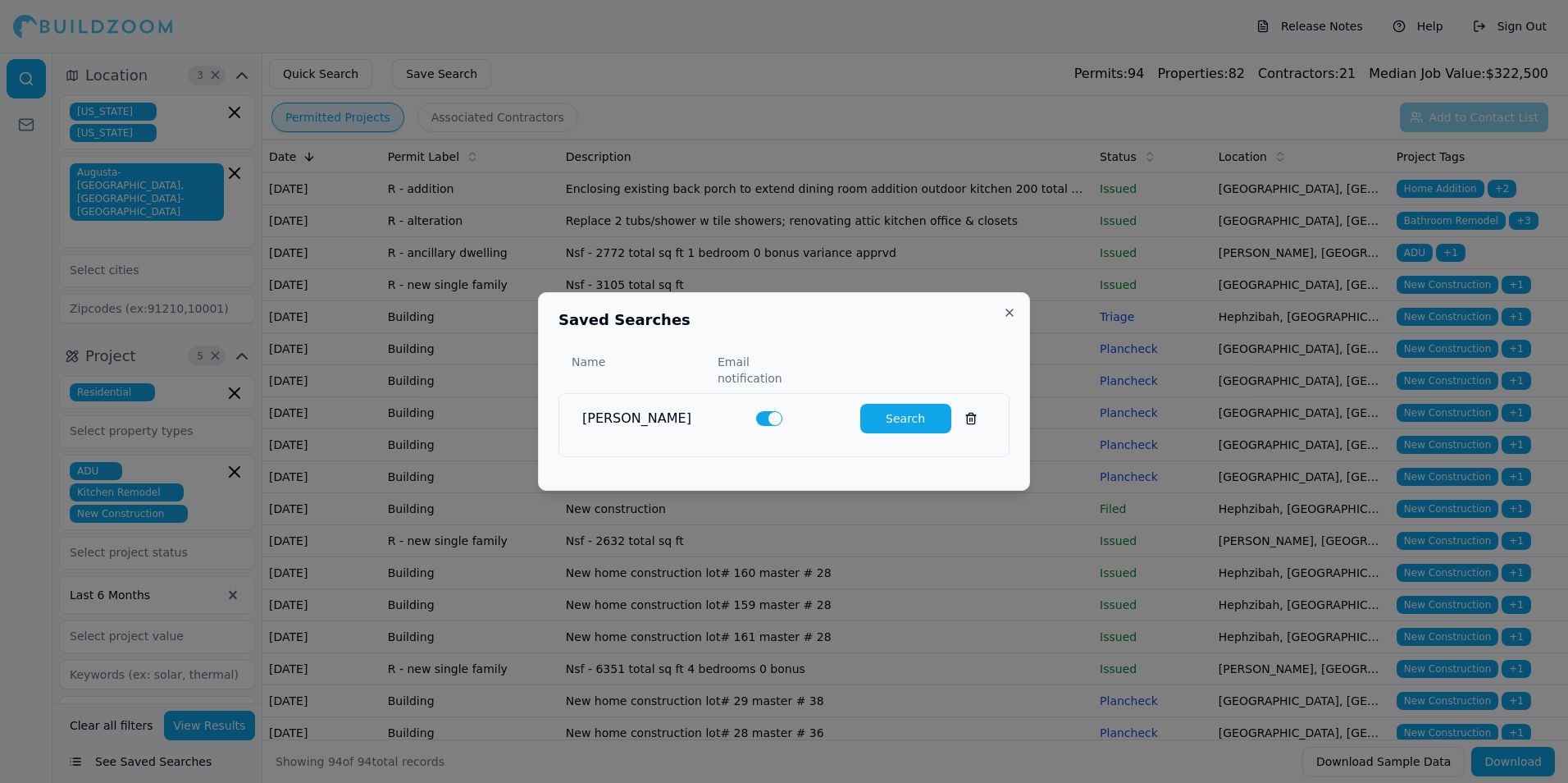
click at [889, 419] on button "Search" at bounding box center [905, 418] width 91 height 30
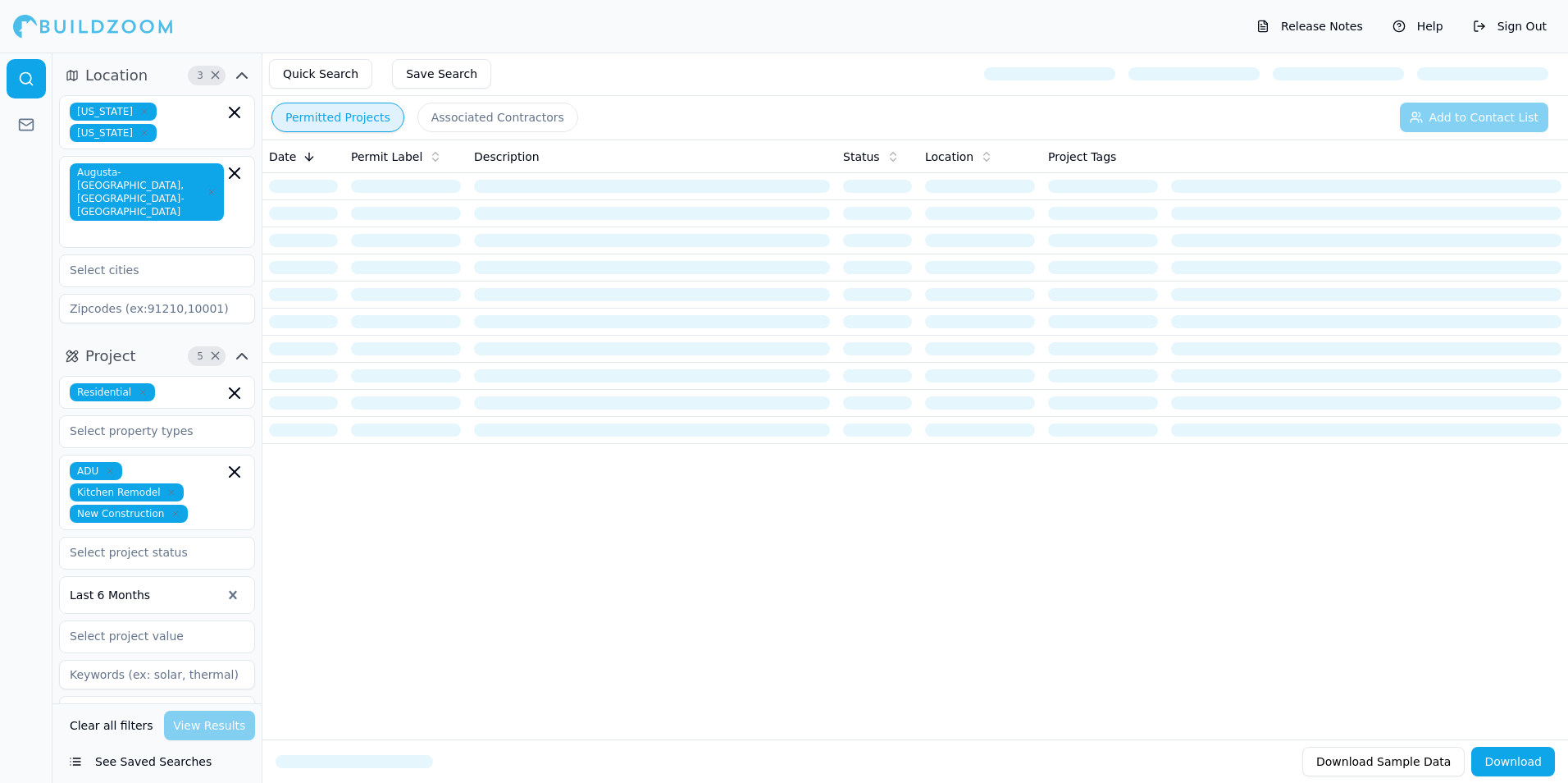
click at [246, 346] on icon "button" at bounding box center [242, 356] width 20 height 20
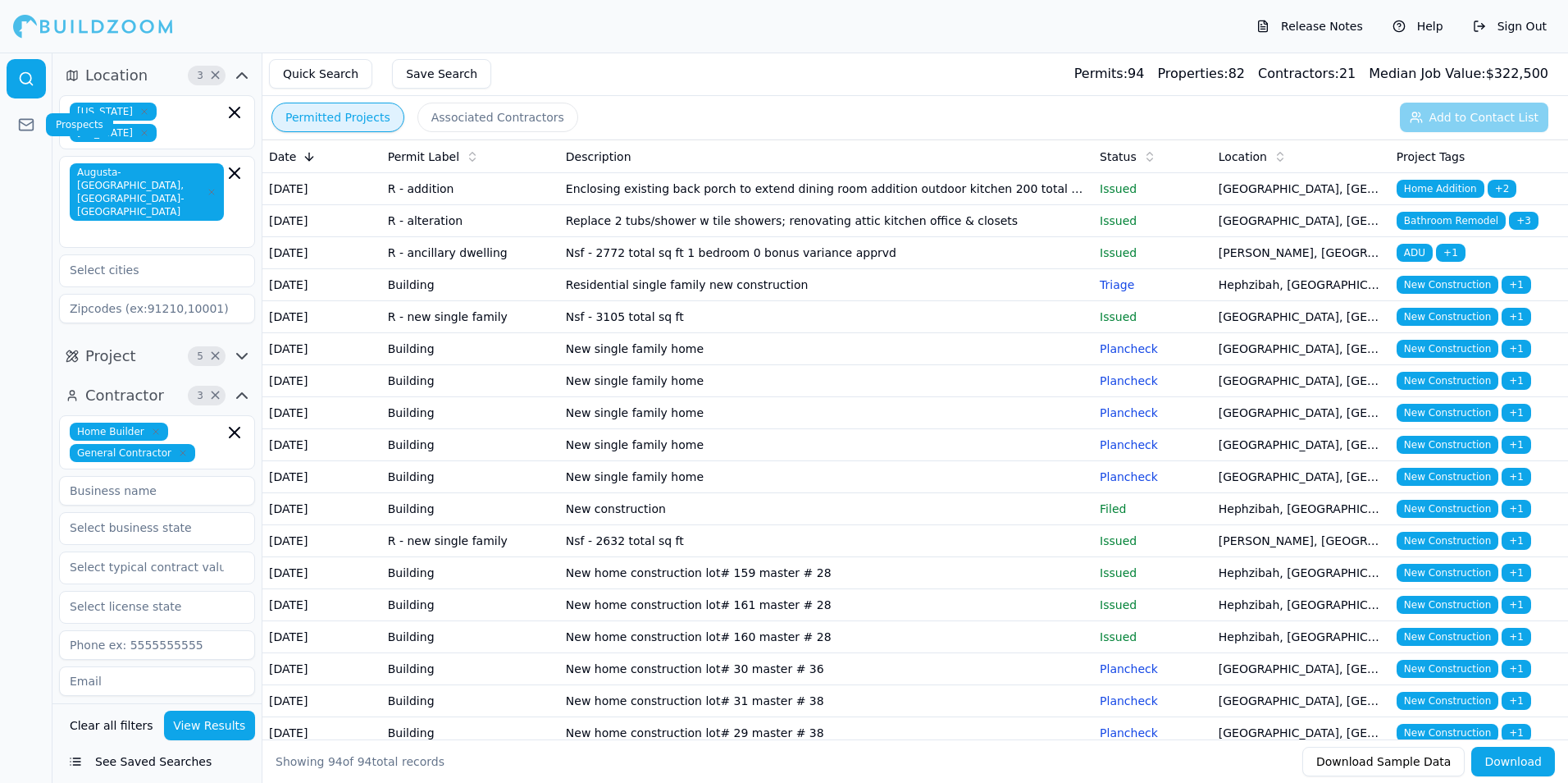
click at [22, 122] on icon at bounding box center [26, 125] width 17 height 17
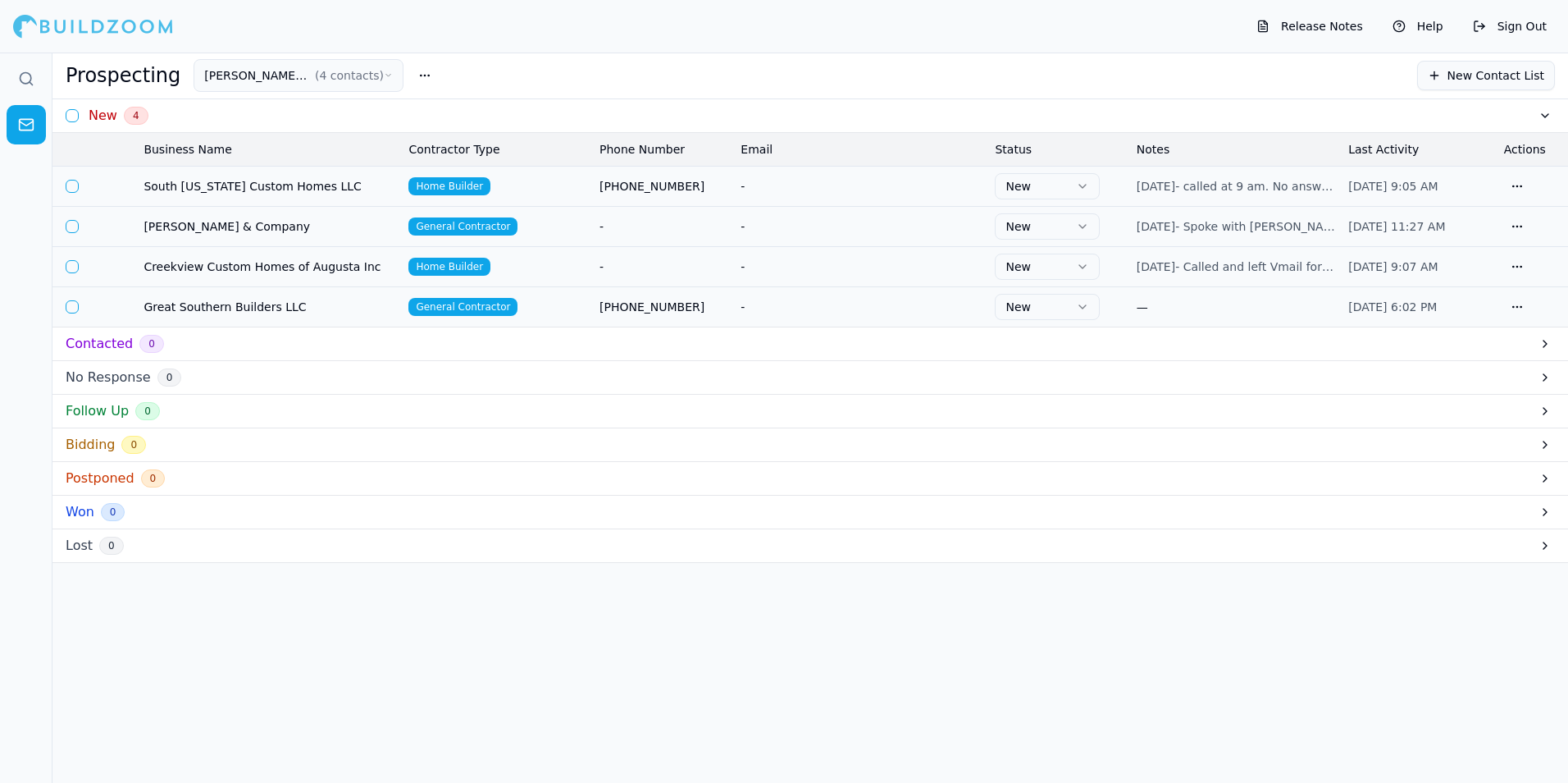
click at [21, 79] on circle at bounding box center [26, 78] width 11 height 11
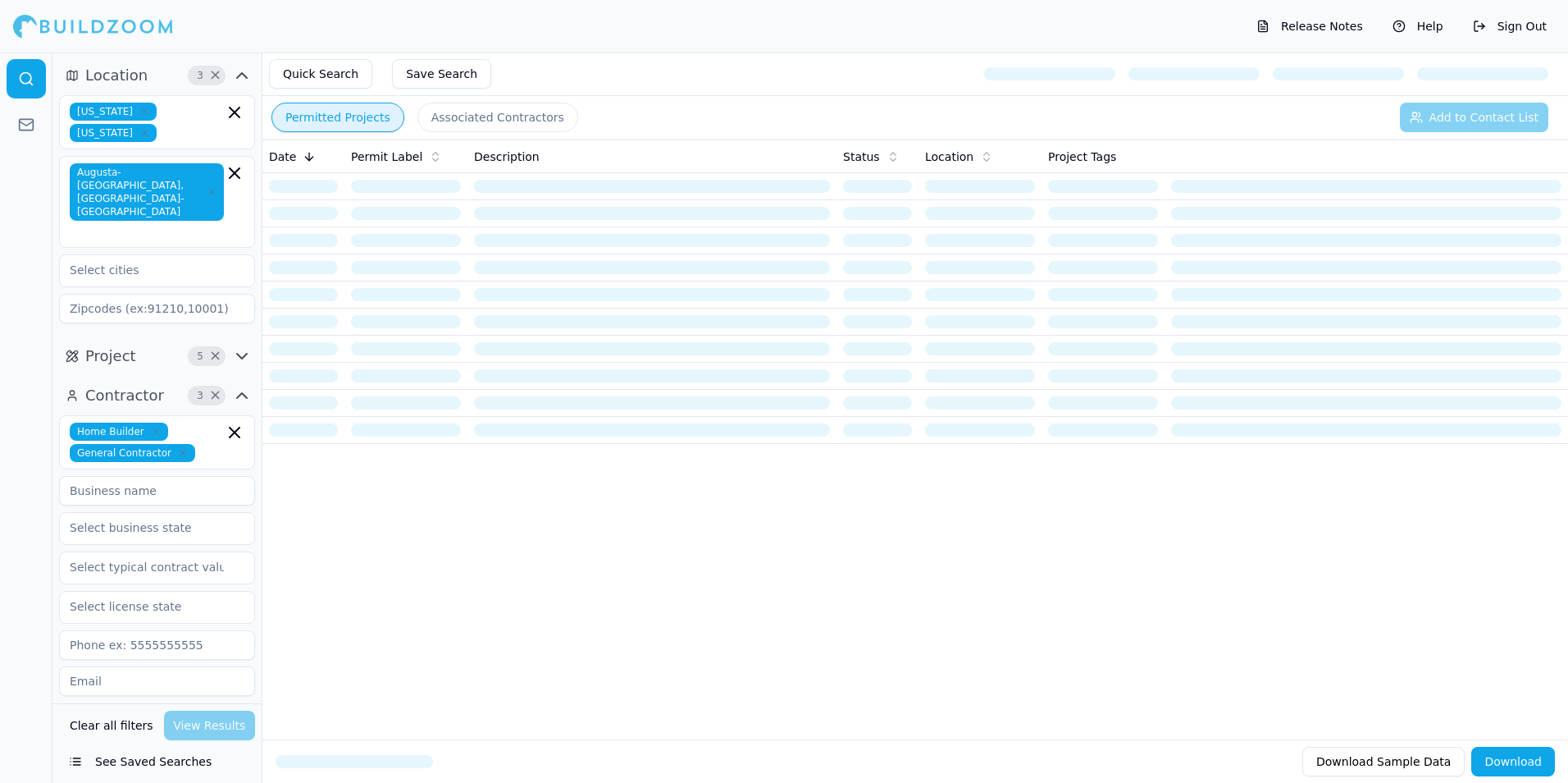
click at [489, 122] on button "Associated Contractors" at bounding box center [497, 117] width 160 height 30
click at [352, 121] on button "Permitted Projects" at bounding box center [338, 117] width 133 height 30
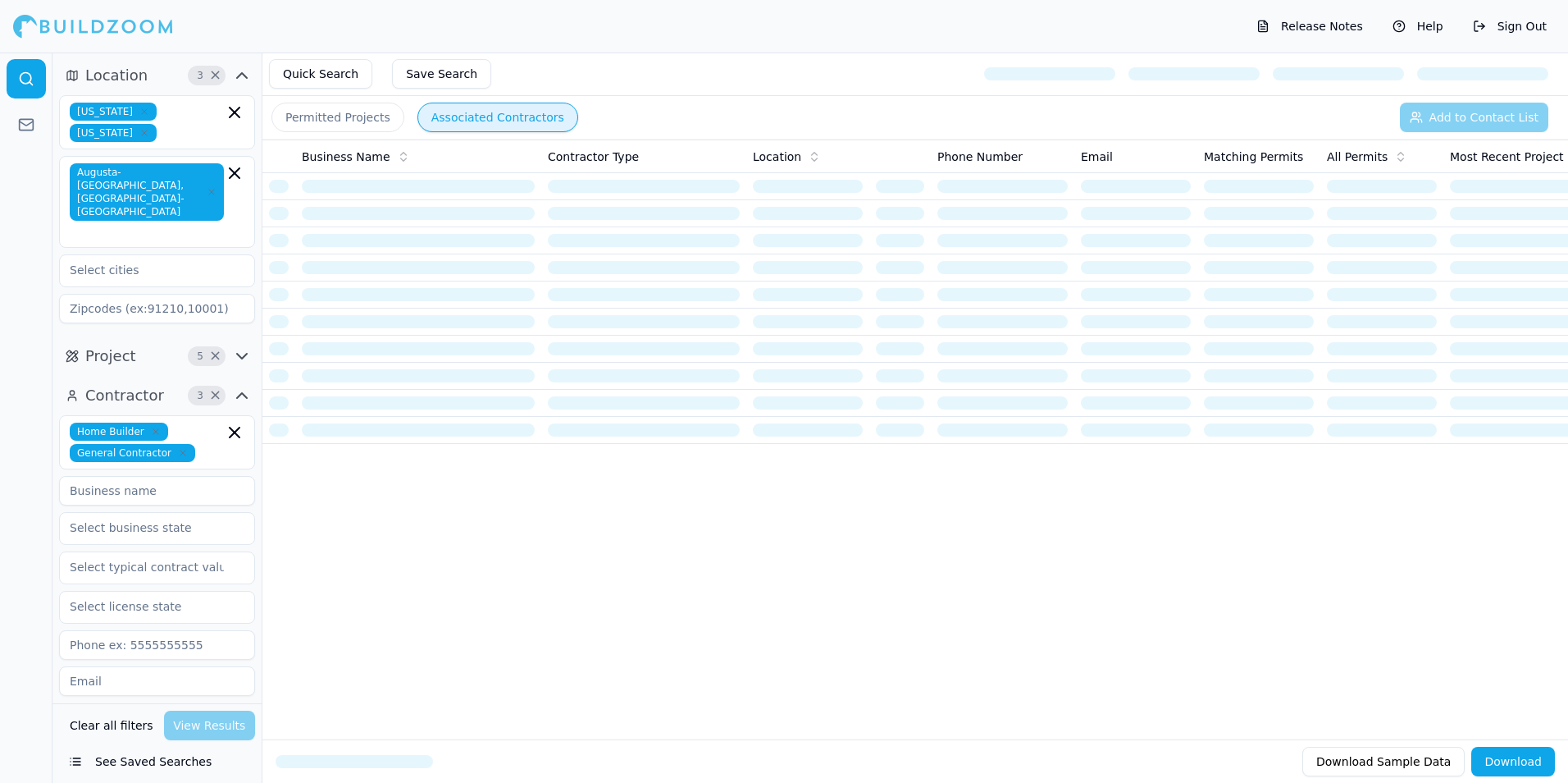
click at [454, 119] on button "Associated Contractors" at bounding box center [497, 117] width 160 height 30
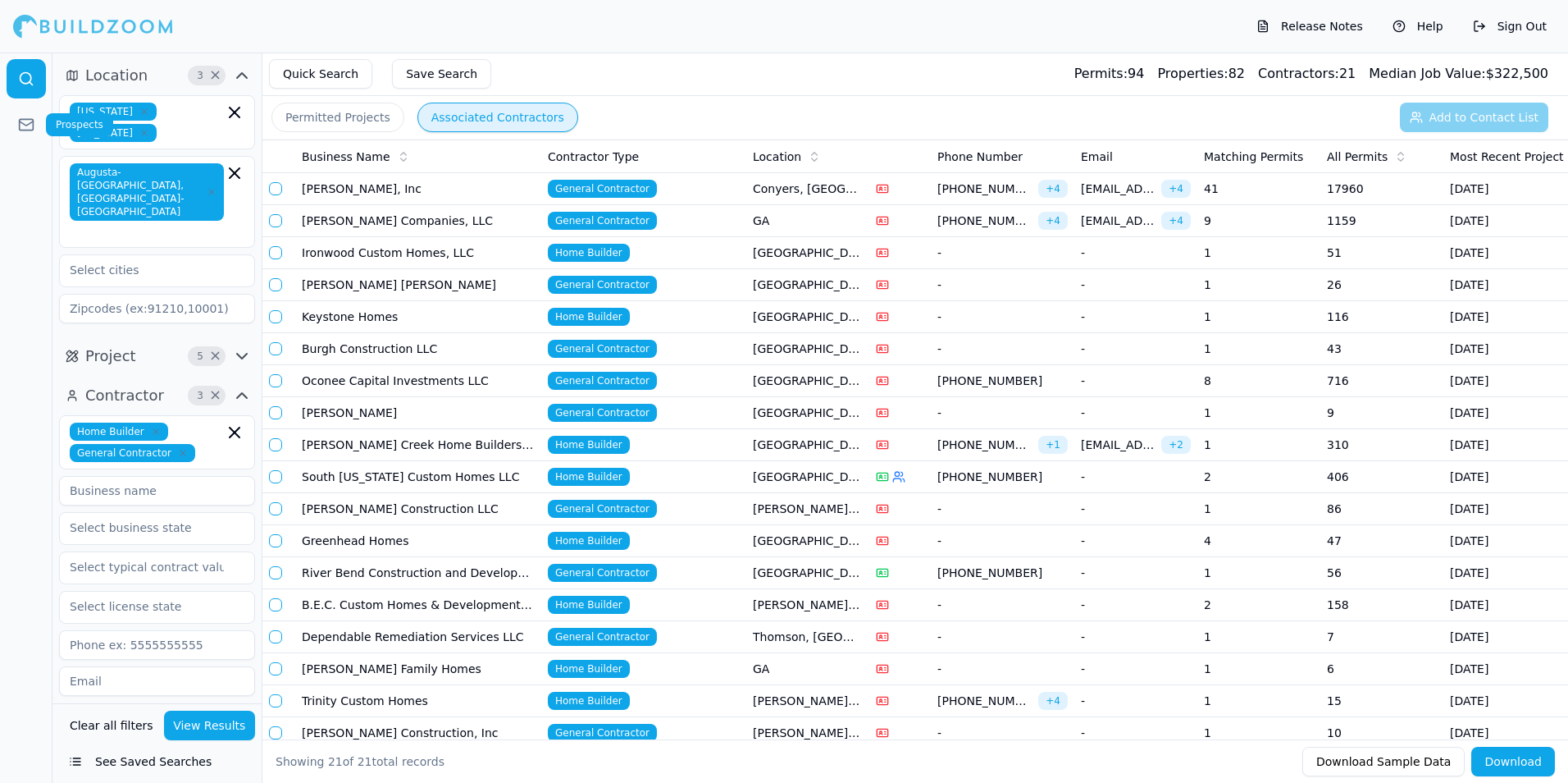
click at [22, 128] on icon at bounding box center [26, 125] width 17 height 17
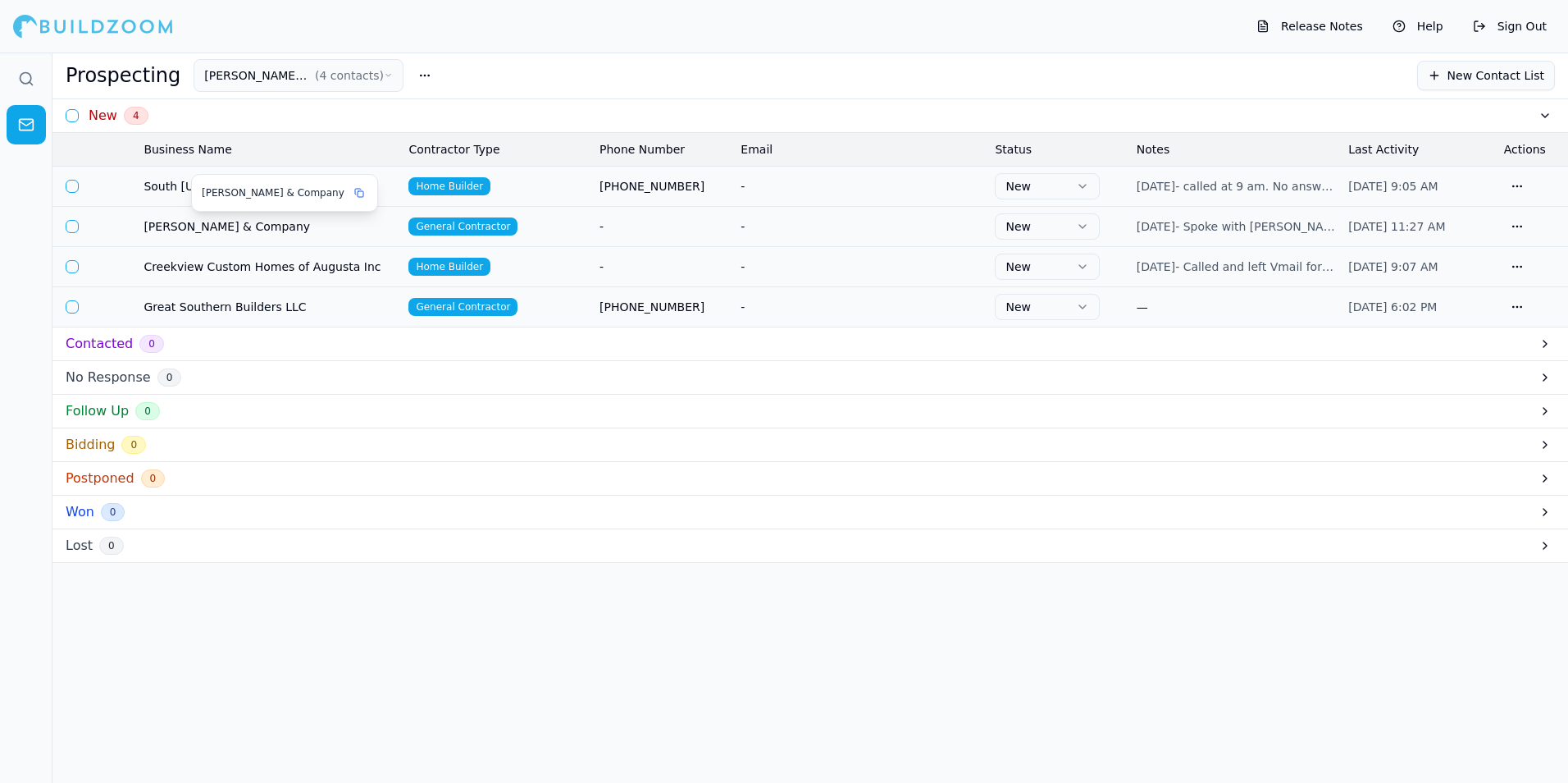
click at [390, 228] on span "[PERSON_NAME] & Company" at bounding box center [269, 226] width 252 height 17
click at [225, 222] on span "[PERSON_NAME] & Company" at bounding box center [269, 226] width 252 height 17
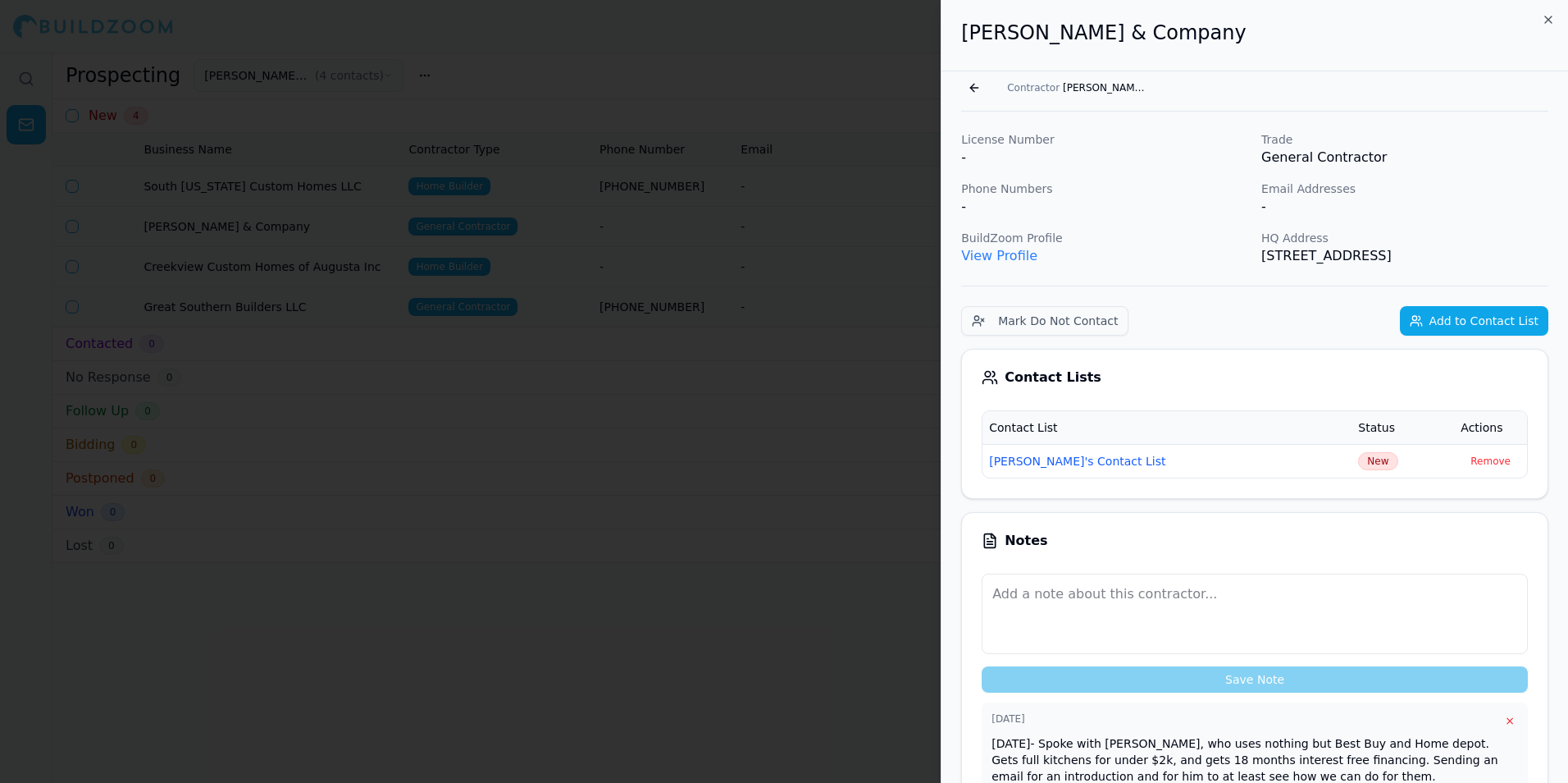
click at [999, 259] on link "View Profile" at bounding box center [998, 256] width 76 height 16
click at [975, 90] on button "Go back" at bounding box center [974, 87] width 26 height 26
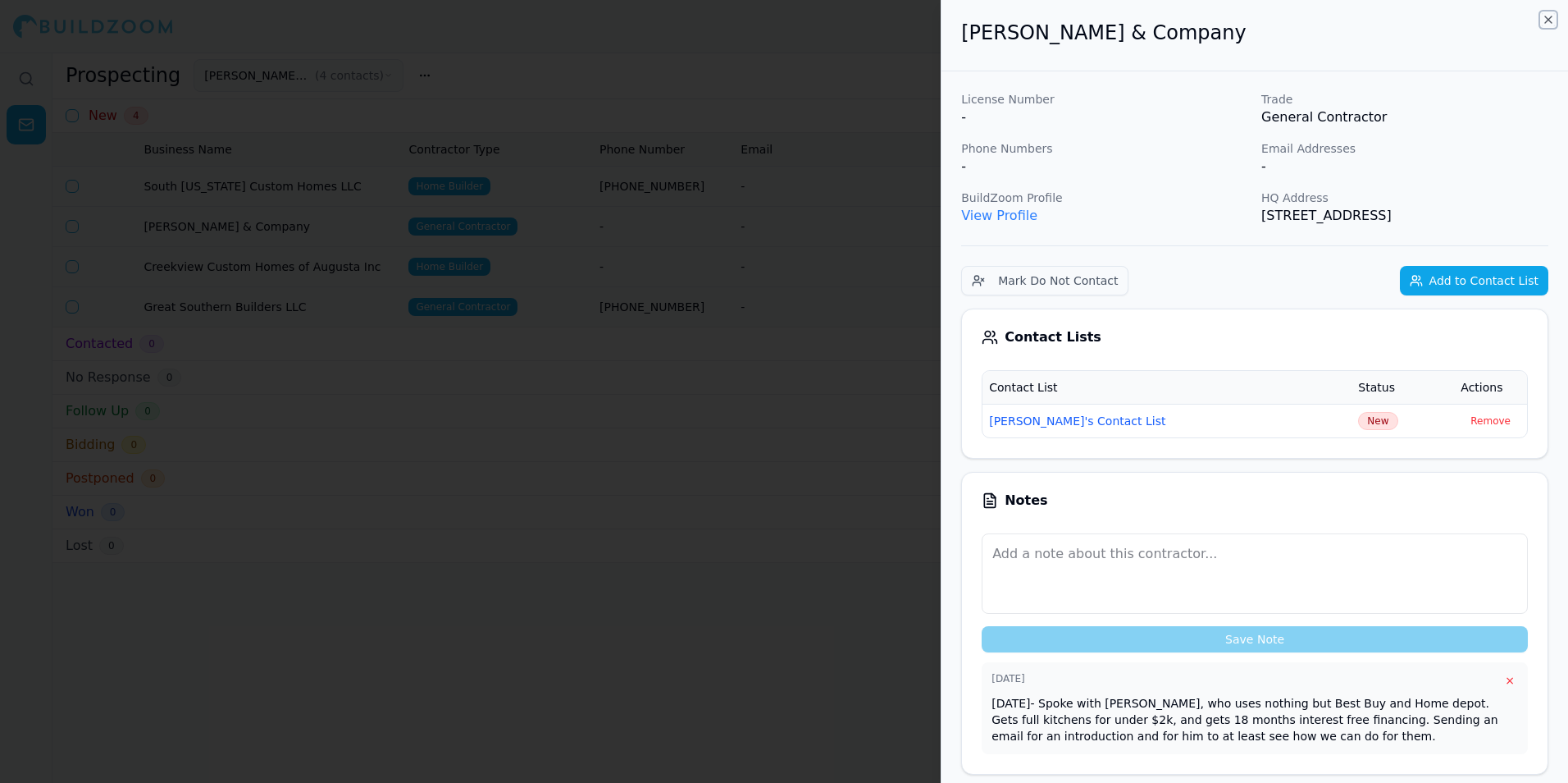
click at [1551, 23] on icon "button" at bounding box center [1548, 20] width 7 height 7
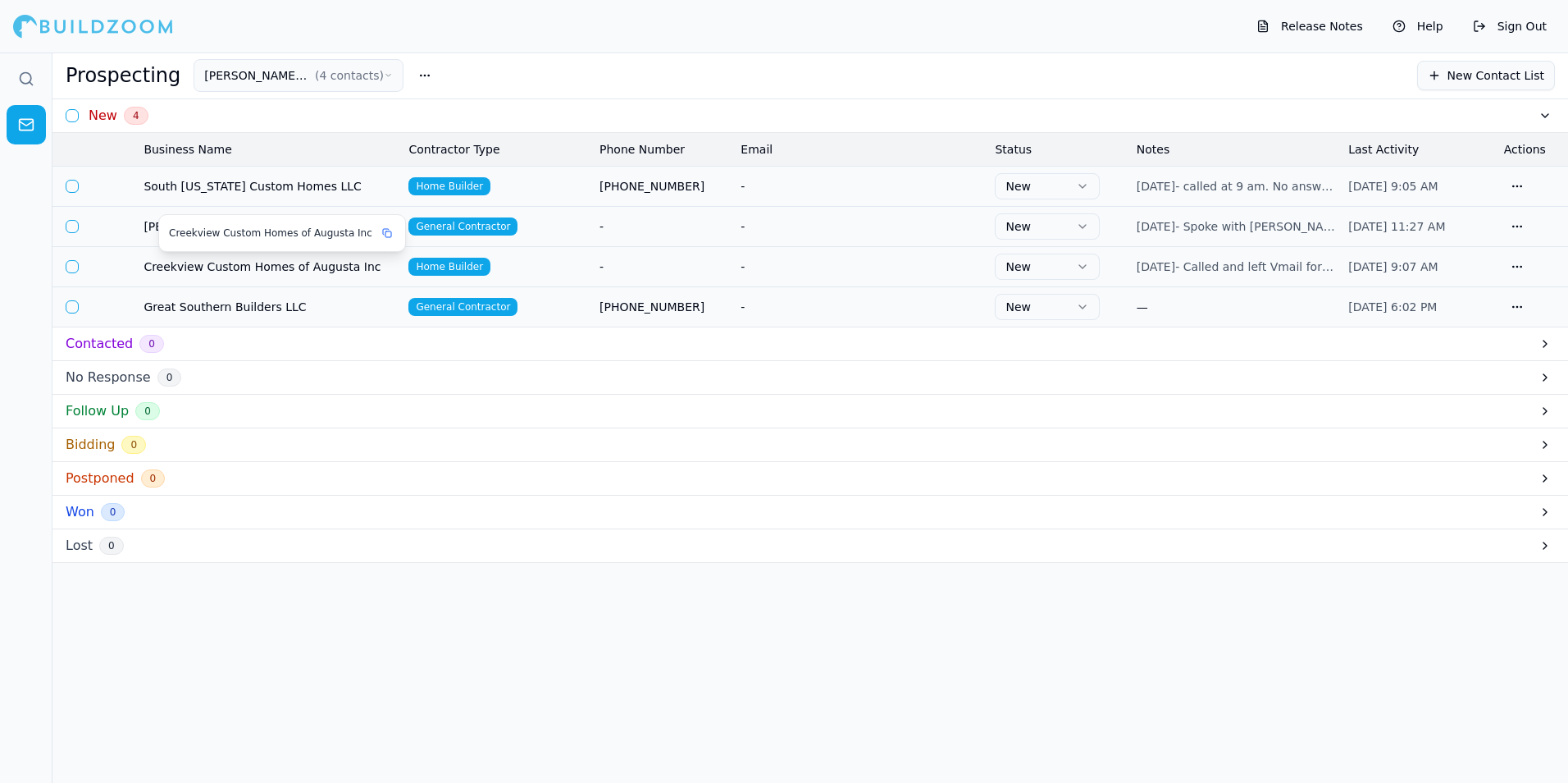
click at [229, 274] on span "Creekview Custom Homes of Augusta Inc" at bounding box center [269, 267] width 252 height 17
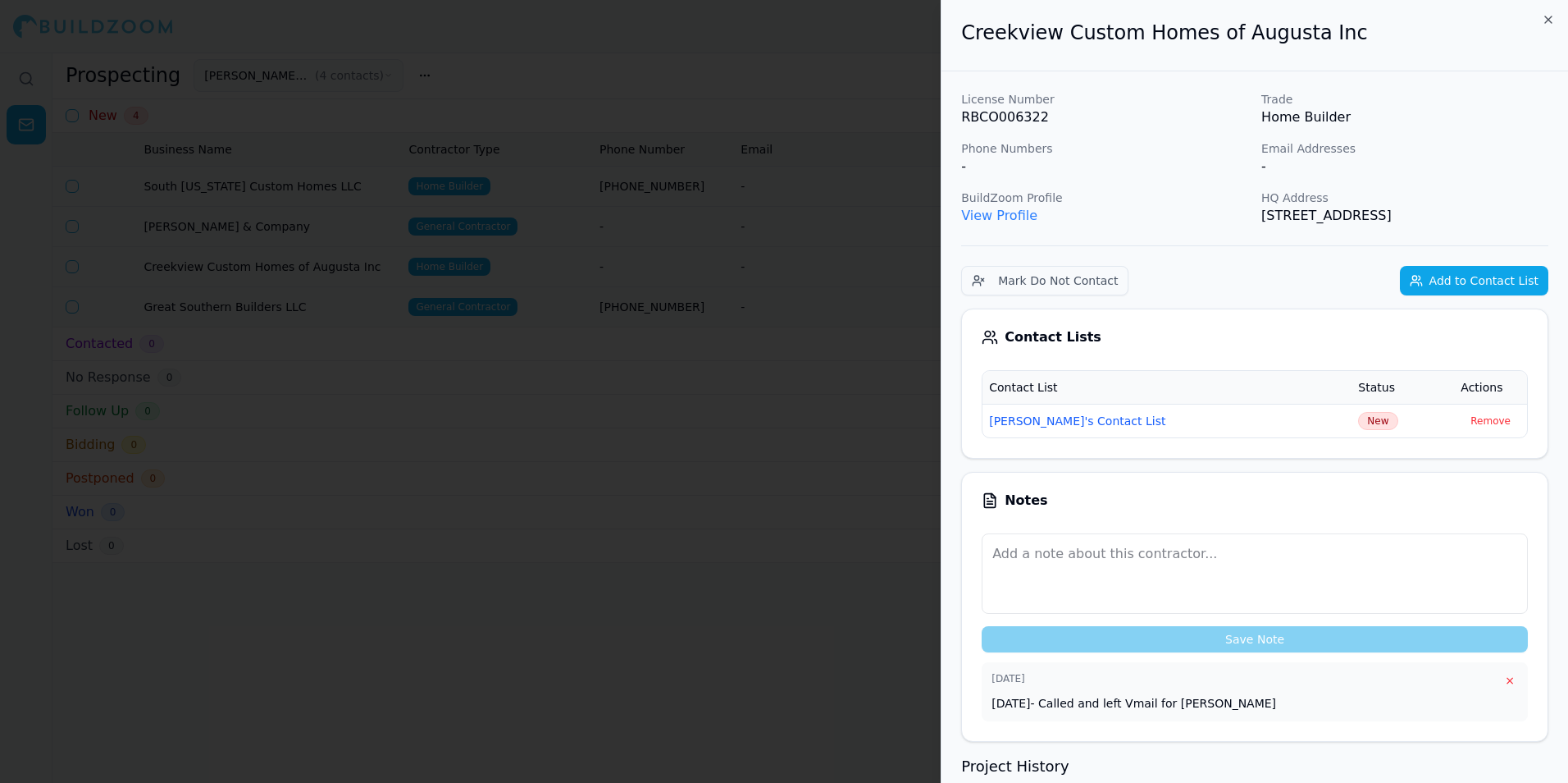
click at [1026, 219] on link "View Profile" at bounding box center [998, 215] width 76 height 16
click at [1556, 21] on div "Creekview Custom Homes of Augusta Inc" at bounding box center [1254, 36] width 627 height 71
click at [1542, 22] on icon "button" at bounding box center [1547, 19] width 13 height 13
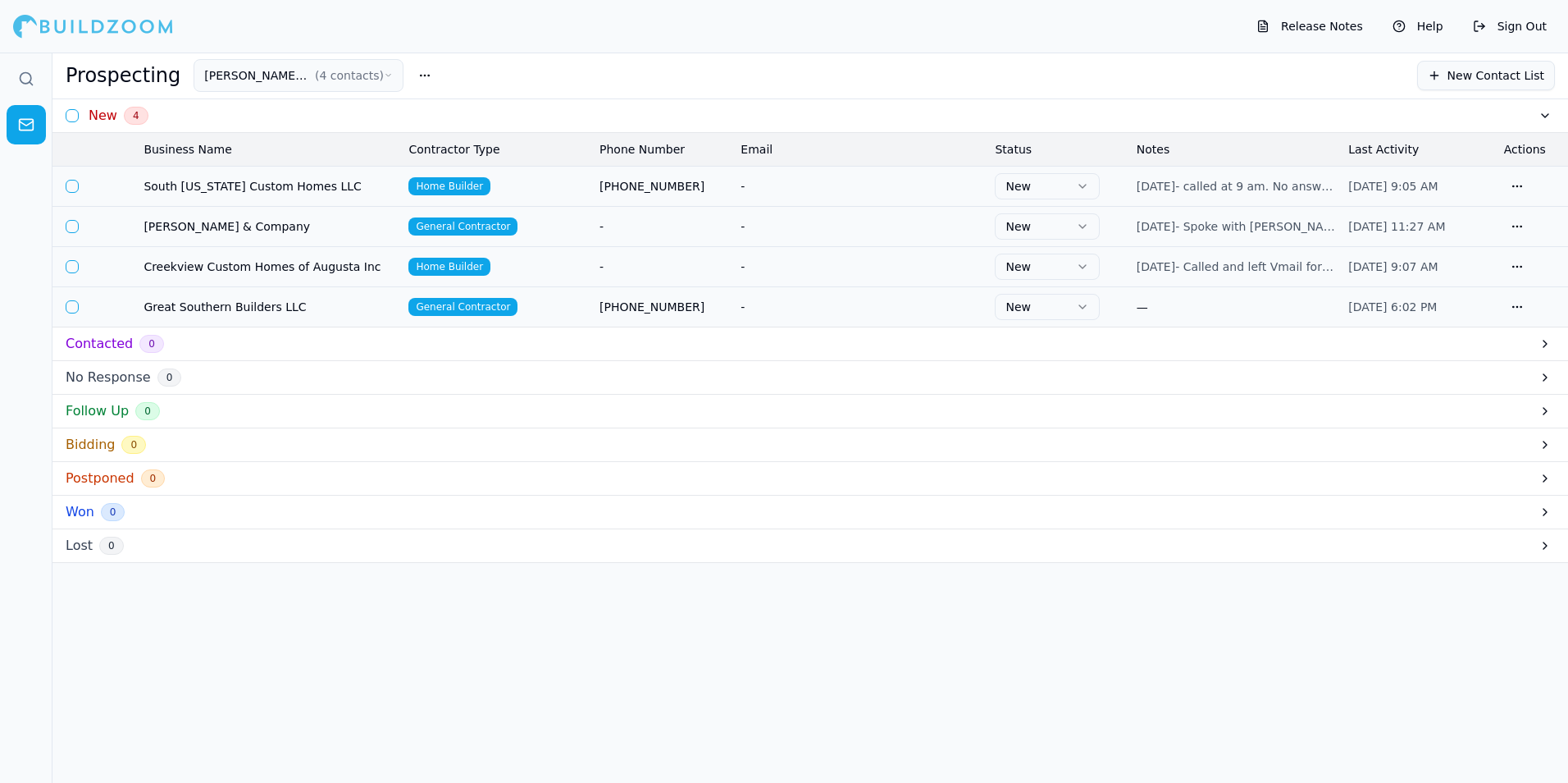
click at [125, 225] on td at bounding box center [116, 226] width 43 height 41
click at [159, 238] on td "[PERSON_NAME] & Company" at bounding box center [268, 226] width 264 height 41
click at [158, 238] on td "[PERSON_NAME] & Company" at bounding box center [268, 226] width 264 height 41
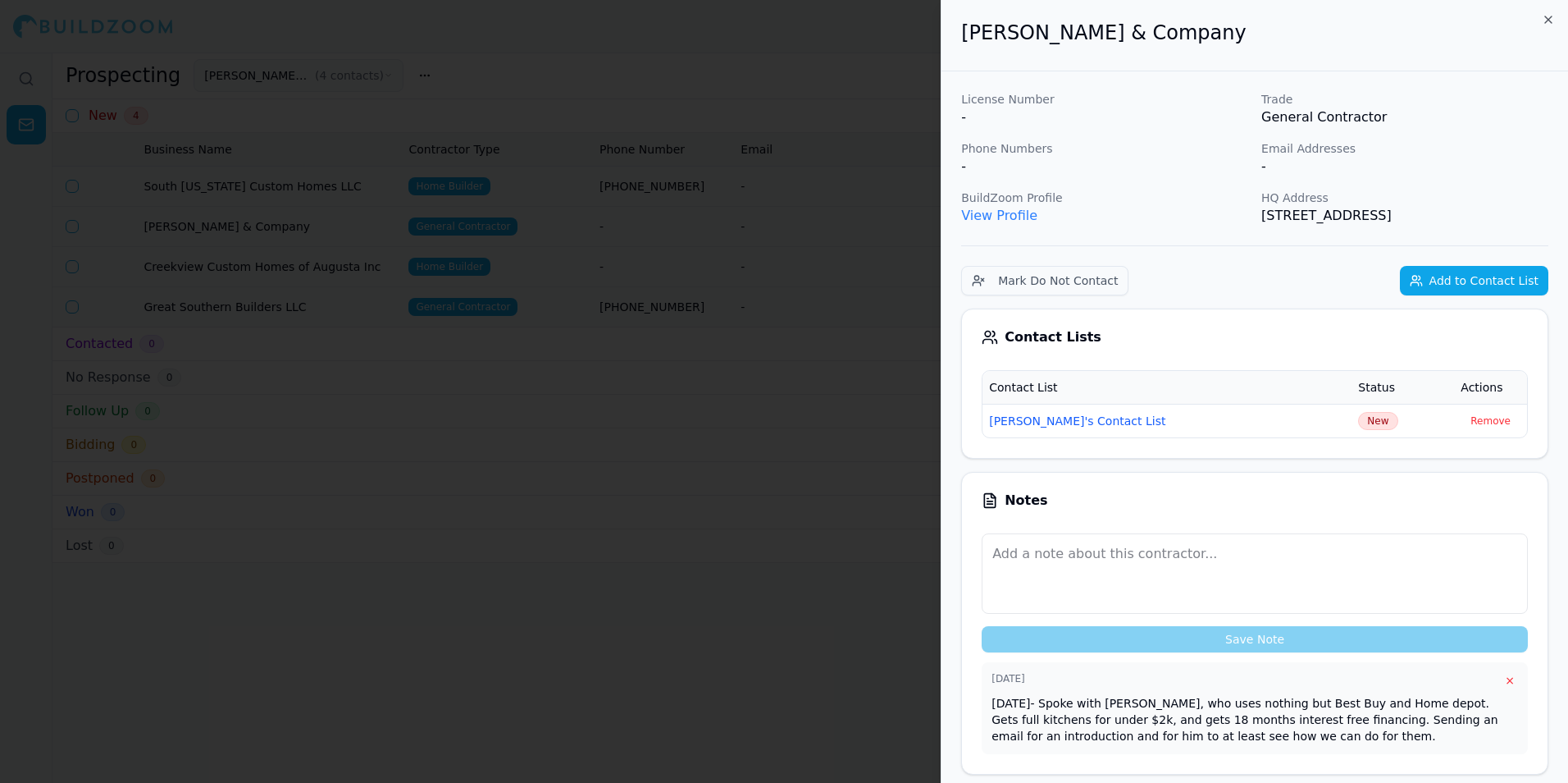
click at [982, 224] on p "View Profile" at bounding box center [1104, 216] width 287 height 20
click at [987, 209] on link "View Profile" at bounding box center [998, 215] width 76 height 16
click at [1552, 19] on icon "button" at bounding box center [1547, 19] width 13 height 13
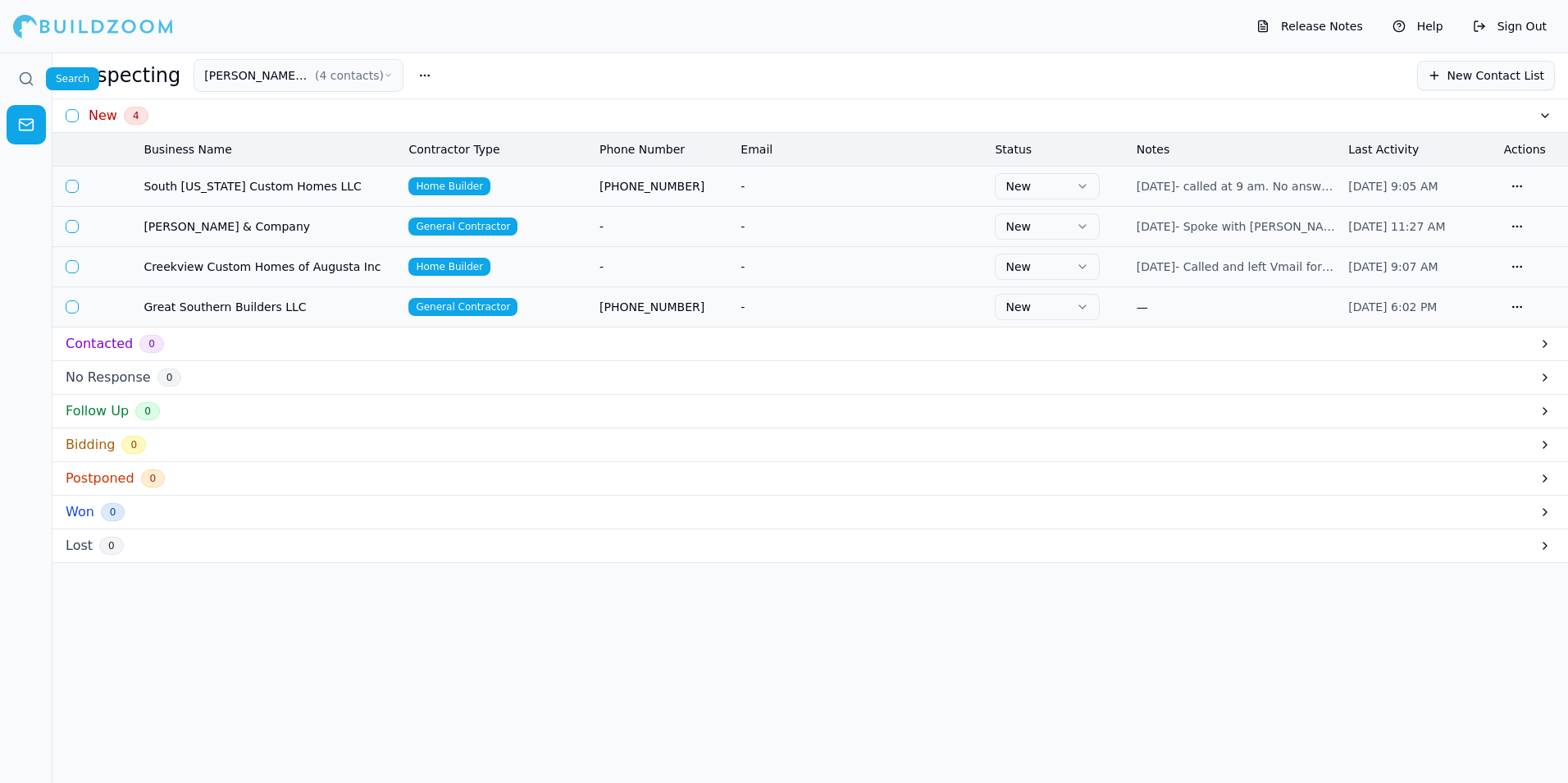
click at [26, 88] on link at bounding box center [27, 79] width 40 height 40
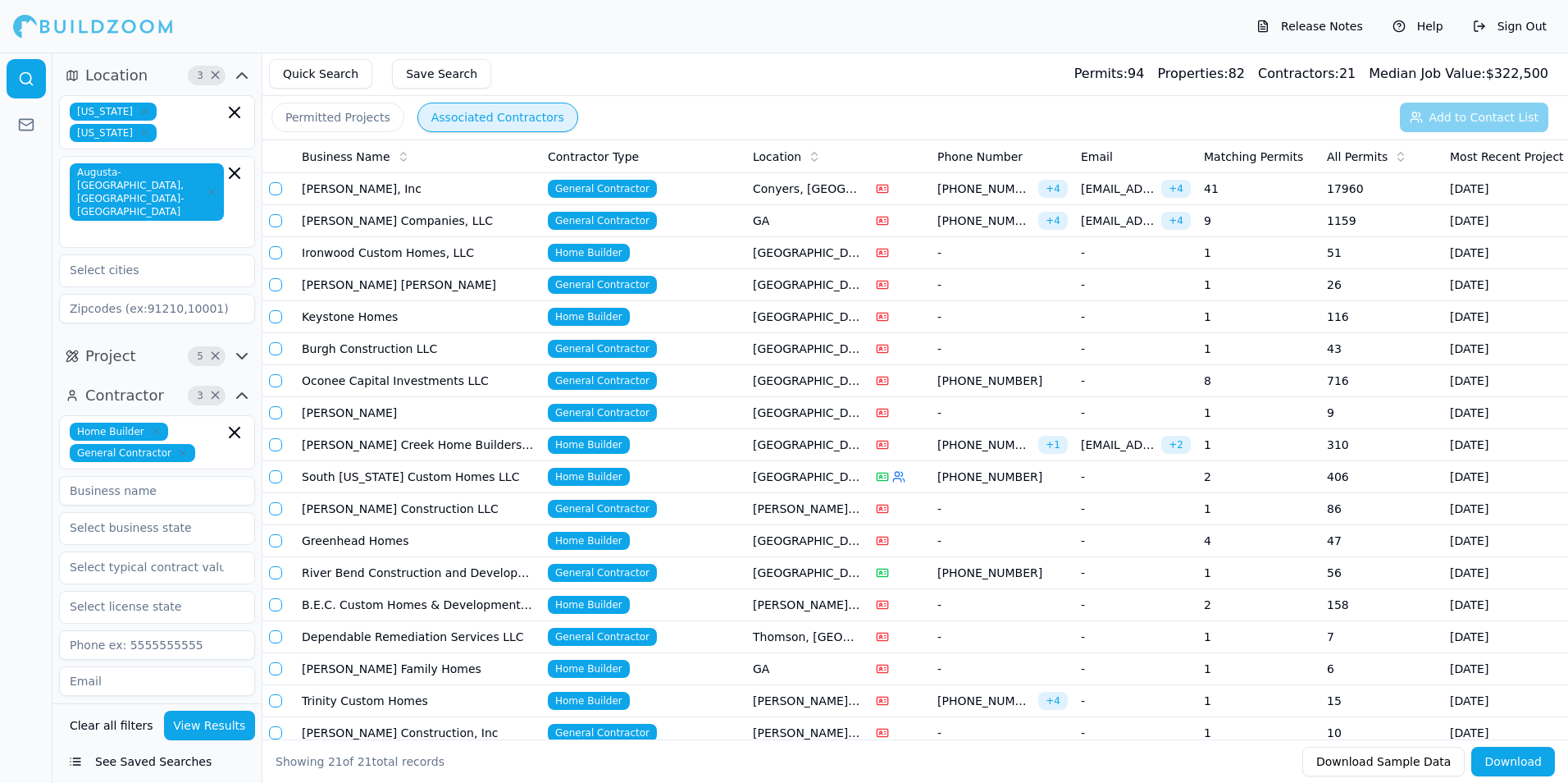
click at [388, 282] on td "[PERSON_NAME] [PERSON_NAME]" at bounding box center [418, 285] width 246 height 32
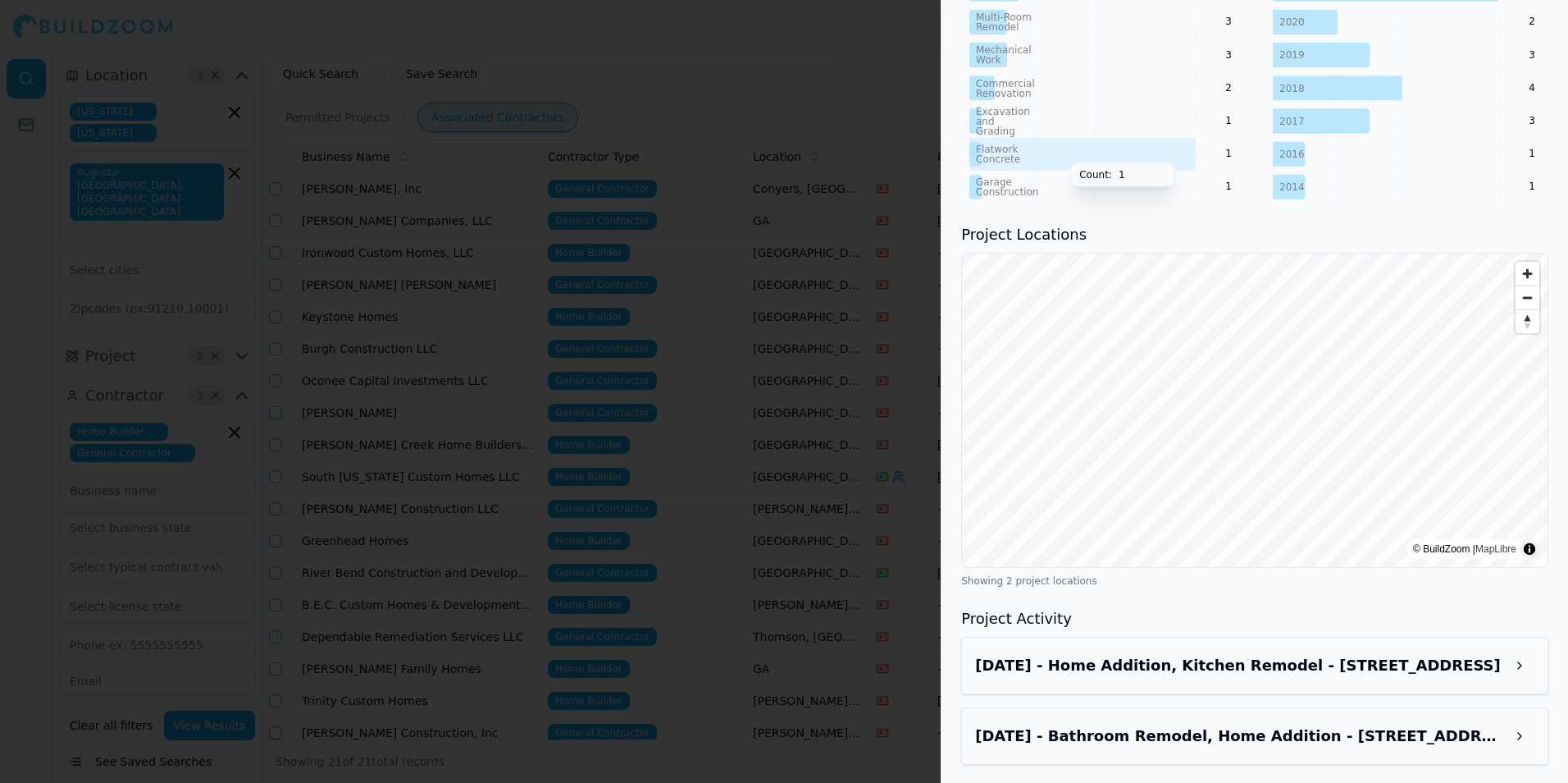
scroll to position [918, 0]
click at [685, 100] on div at bounding box center [784, 392] width 1568 height 783
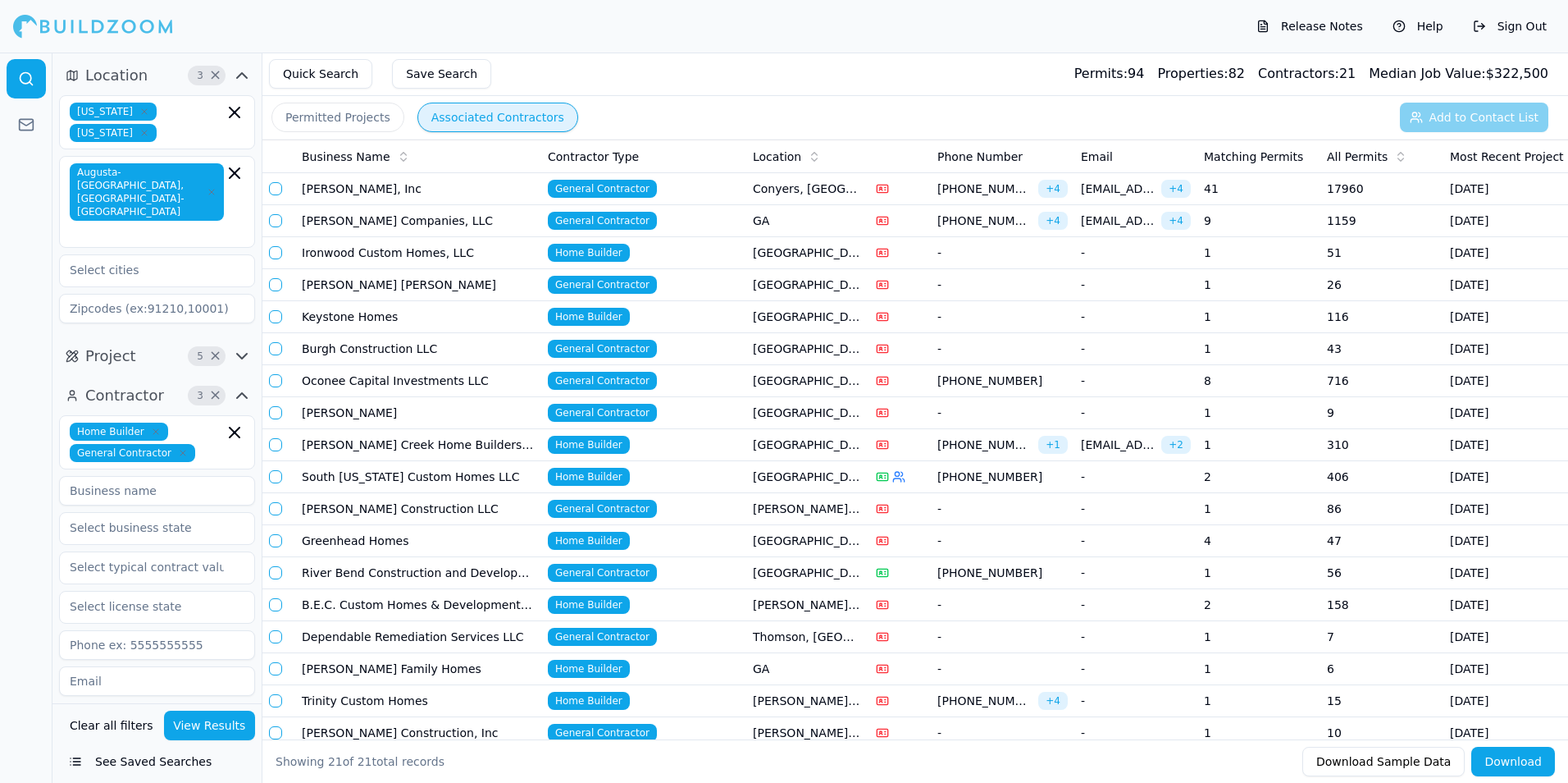
drag, startPoint x: 244, startPoint y: 2, endPoint x: 780, endPoint y: 42, distance: 537.5
click at [780, 42] on div "Release Notes Help Sign Out" at bounding box center [784, 26] width 1568 height 53
click at [475, 507] on td "[PERSON_NAME] Construction LLC" at bounding box center [418, 509] width 246 height 32
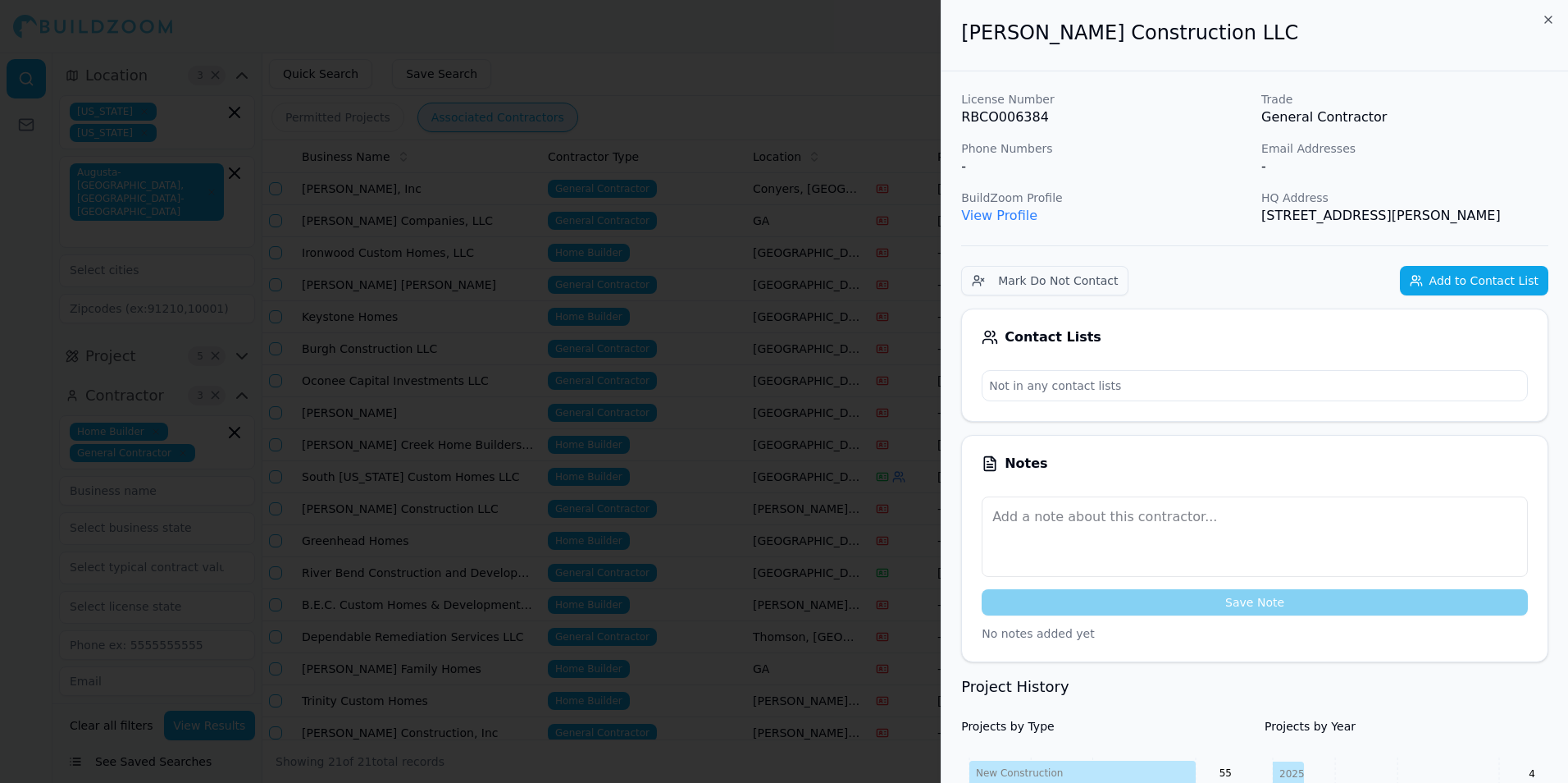
click at [1003, 211] on link "View Profile" at bounding box center [998, 215] width 76 height 16
click at [1552, 20] on icon "button" at bounding box center [1547, 19] width 13 height 13
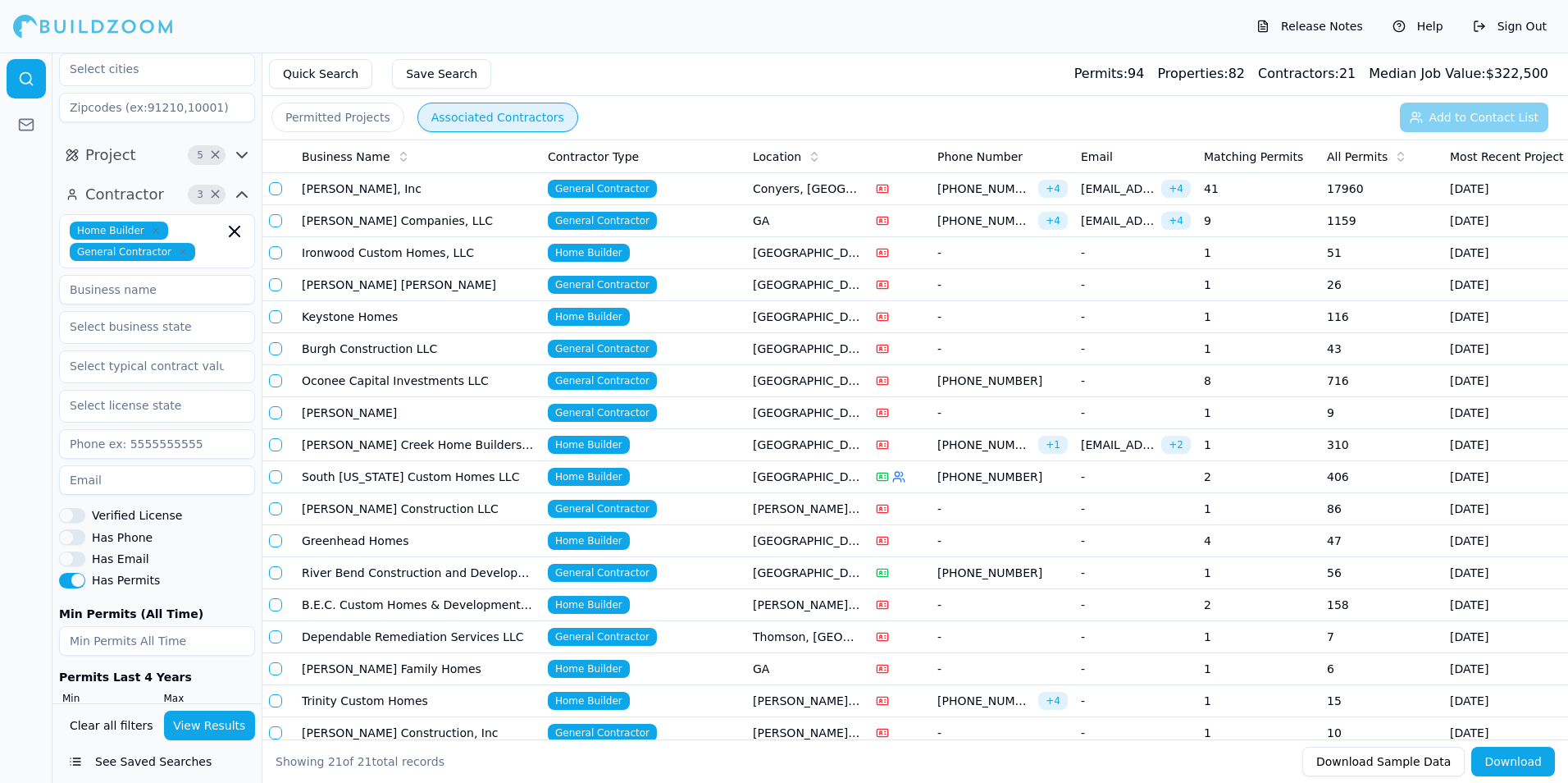
scroll to position [229, 0]
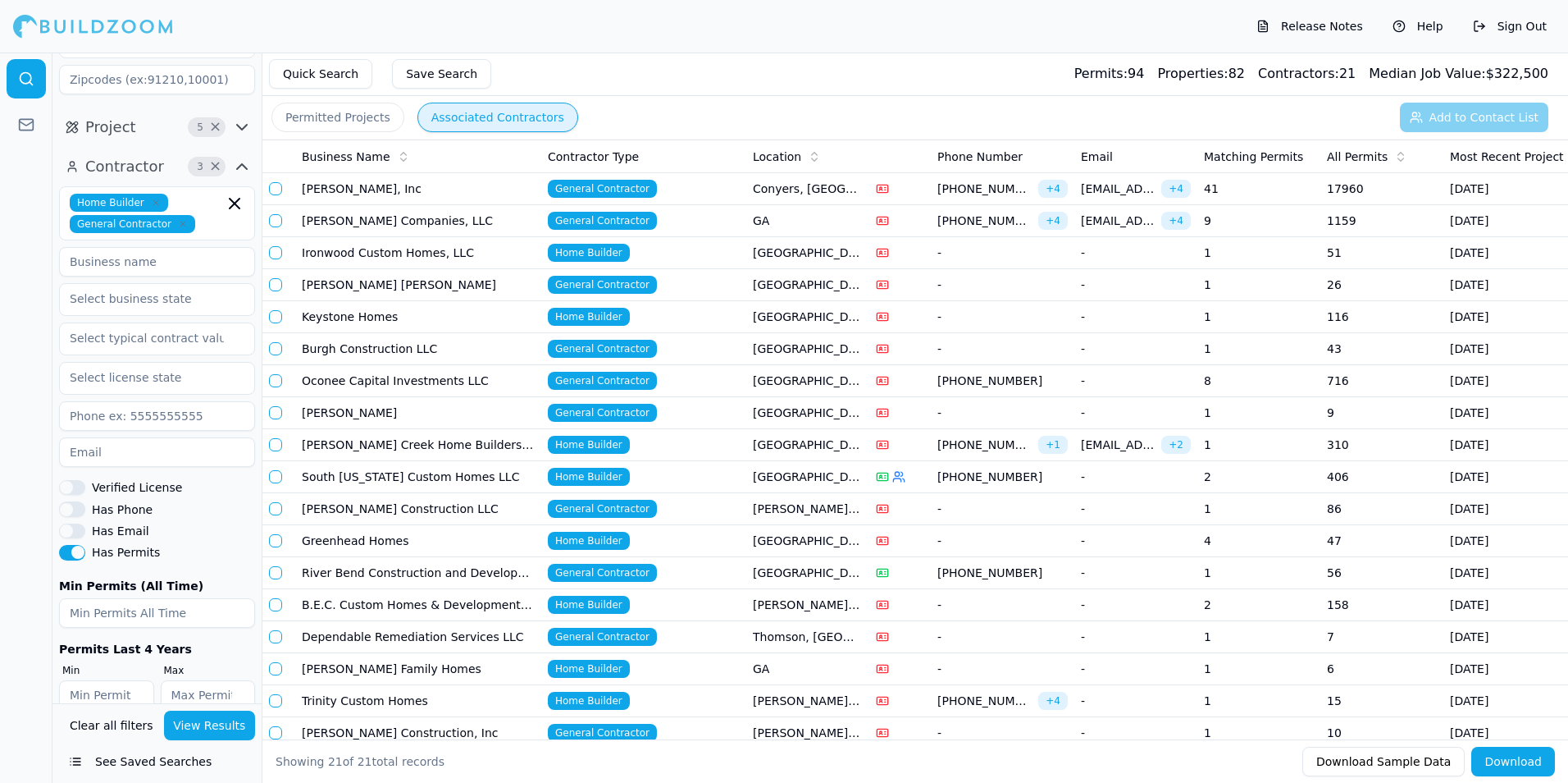
click at [154, 247] on input at bounding box center [157, 262] width 196 height 30
type input "[PERSON_NAME]'s Appliance Warehouse"
type input "[US_STATE]"
type input "30907"
click at [41, 330] on div at bounding box center [26, 417] width 52 height 730
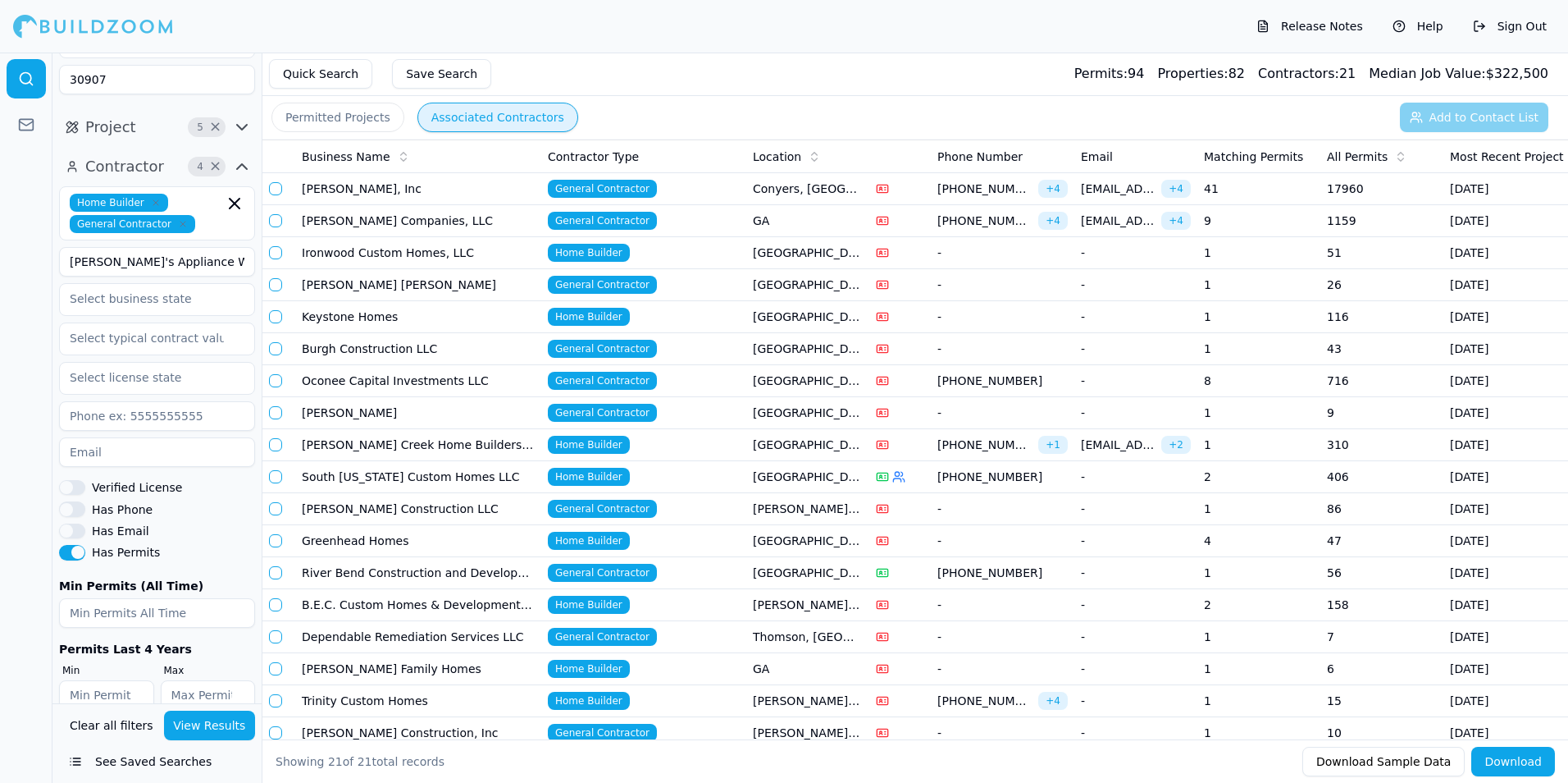
click at [227, 718] on button "View Results" at bounding box center [210, 726] width 92 height 30
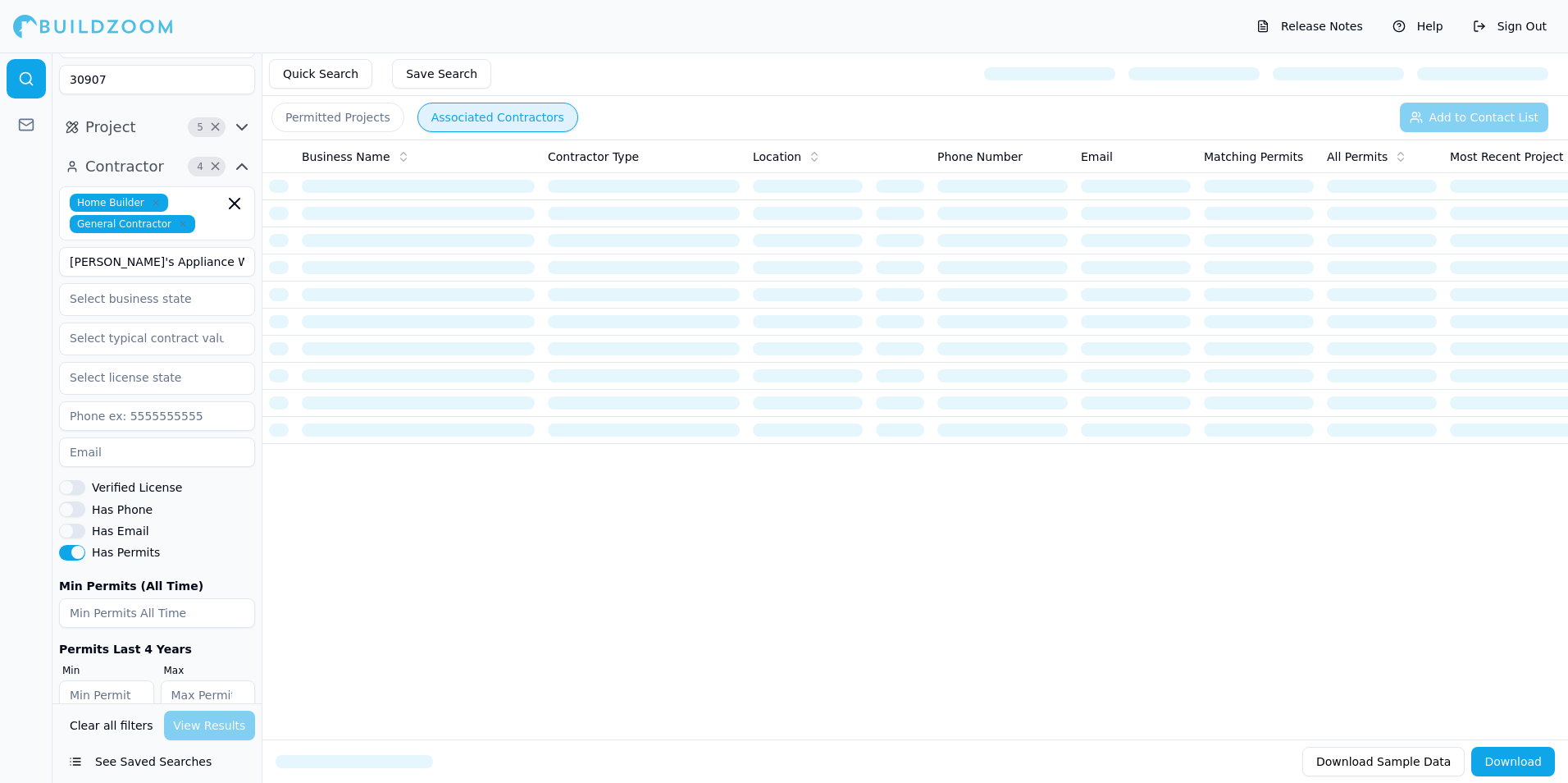
click at [218, 247] on input "[PERSON_NAME]'s Appliance Warehouse" at bounding box center [157, 262] width 196 height 30
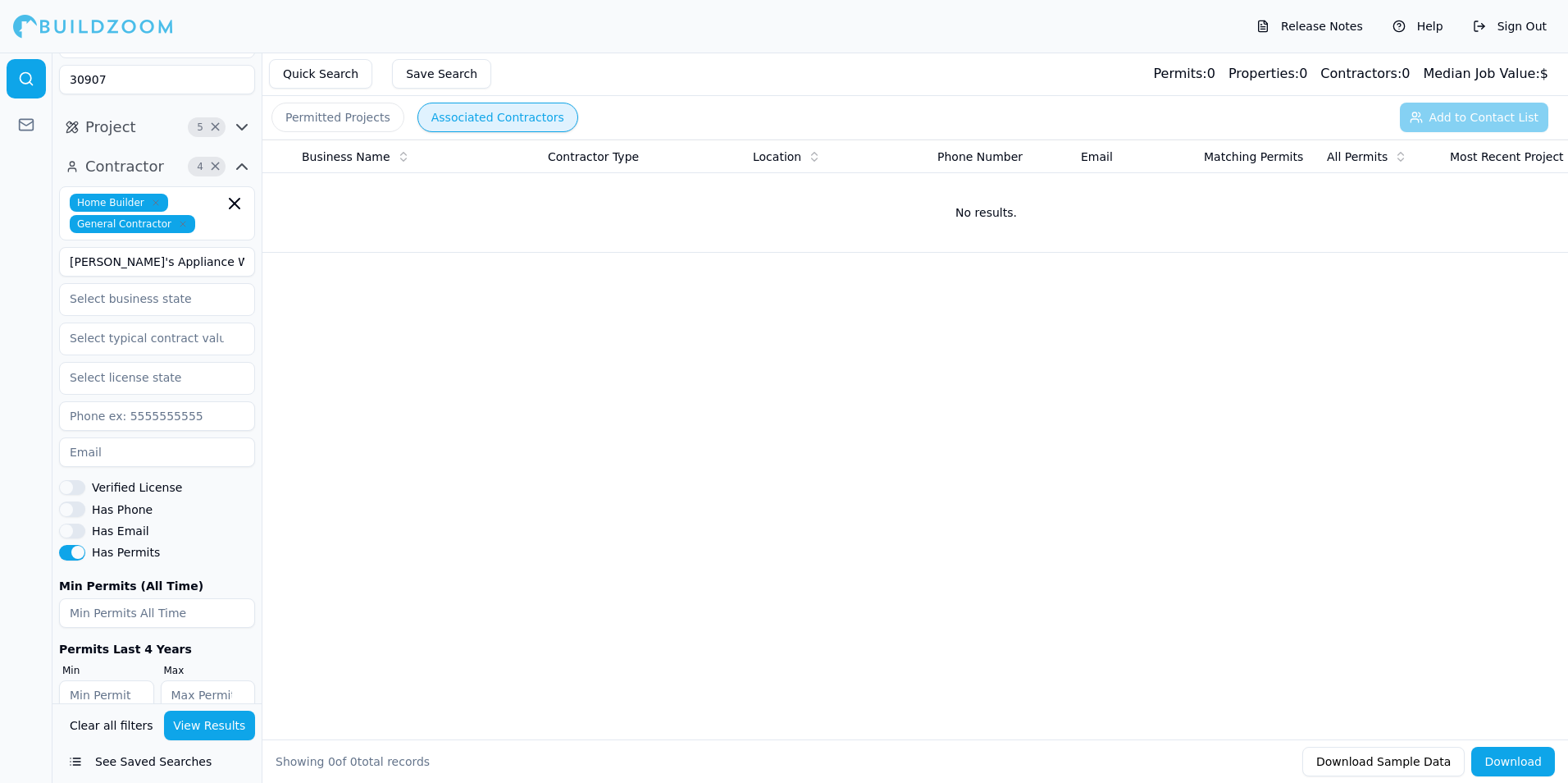
drag, startPoint x: 236, startPoint y: 236, endPoint x: 59, endPoint y: 231, distance: 177.1
click at [59, 247] on input "[PERSON_NAME]'s Appliance Warehouse" at bounding box center [157, 262] width 196 height 30
click at [344, 365] on div "Business Name Contractor Type Location Phone Number Email Matching Permits All …" at bounding box center [915, 413] width 1306 height 547
click at [138, 728] on button "Clear all filters" at bounding box center [111, 726] width 92 height 30
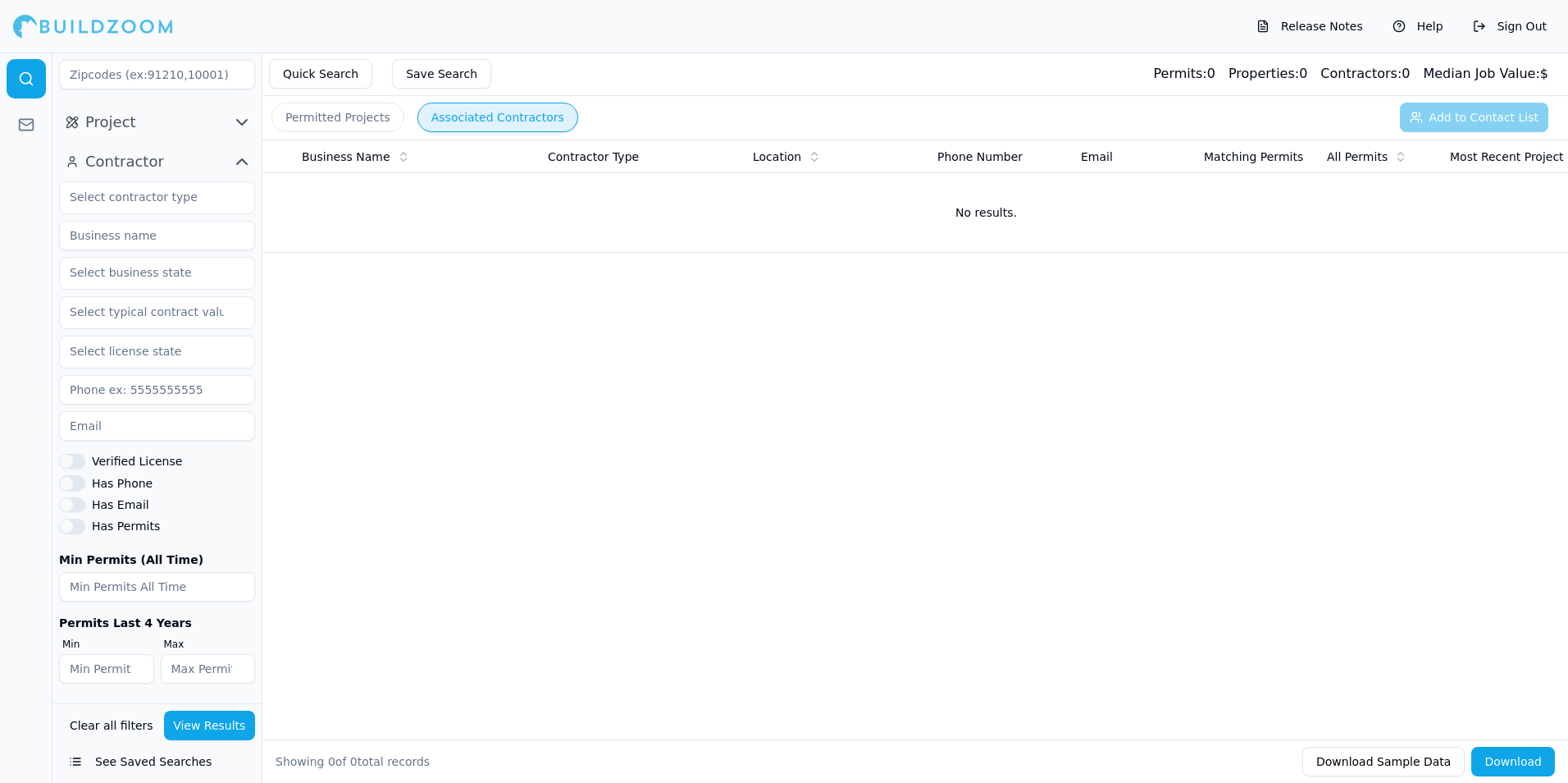
click at [241, 120] on icon "button" at bounding box center [242, 122] width 20 height 20
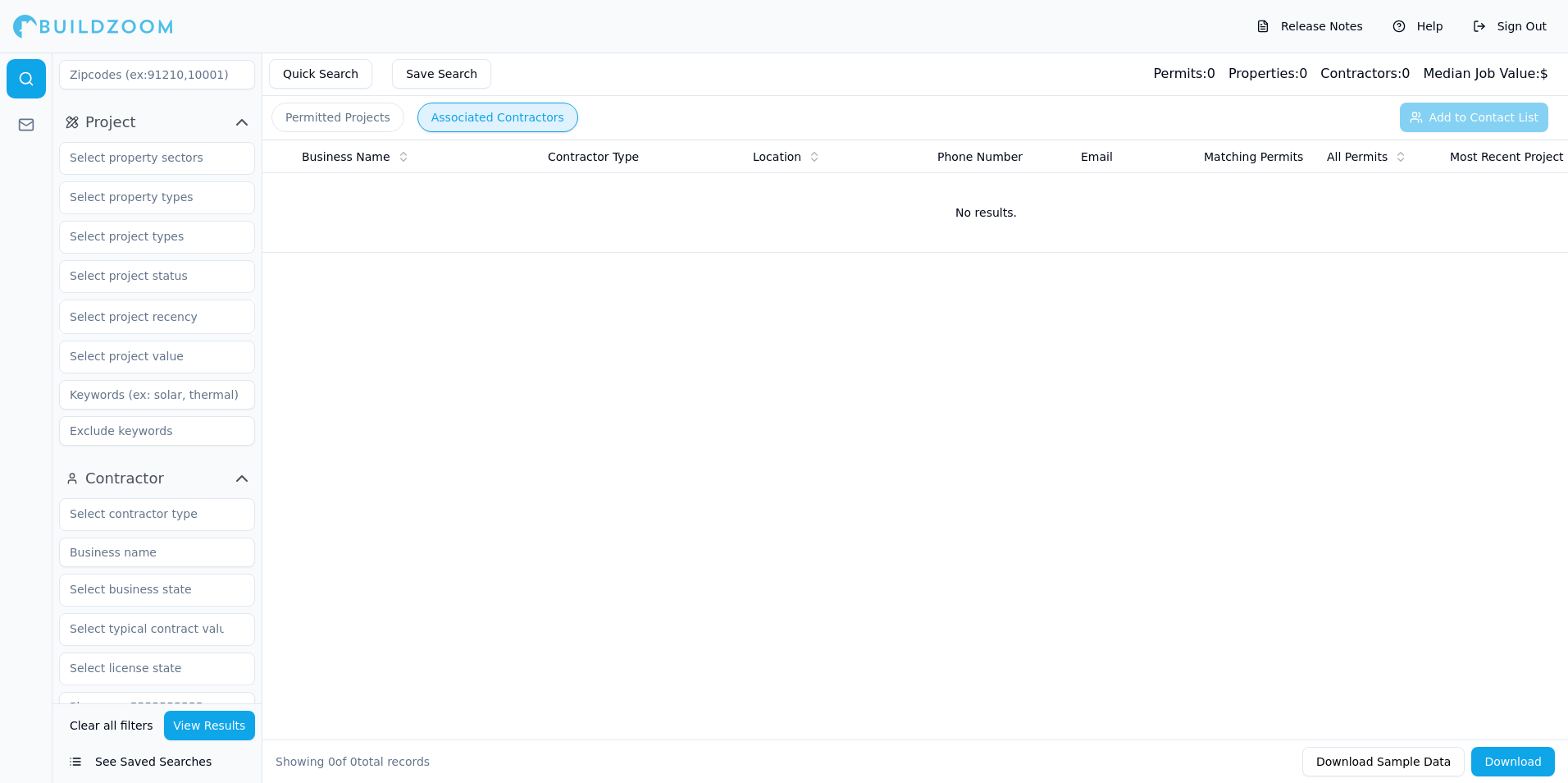
click at [159, 759] on button "See Saved Searches" at bounding box center [157, 761] width 196 height 30
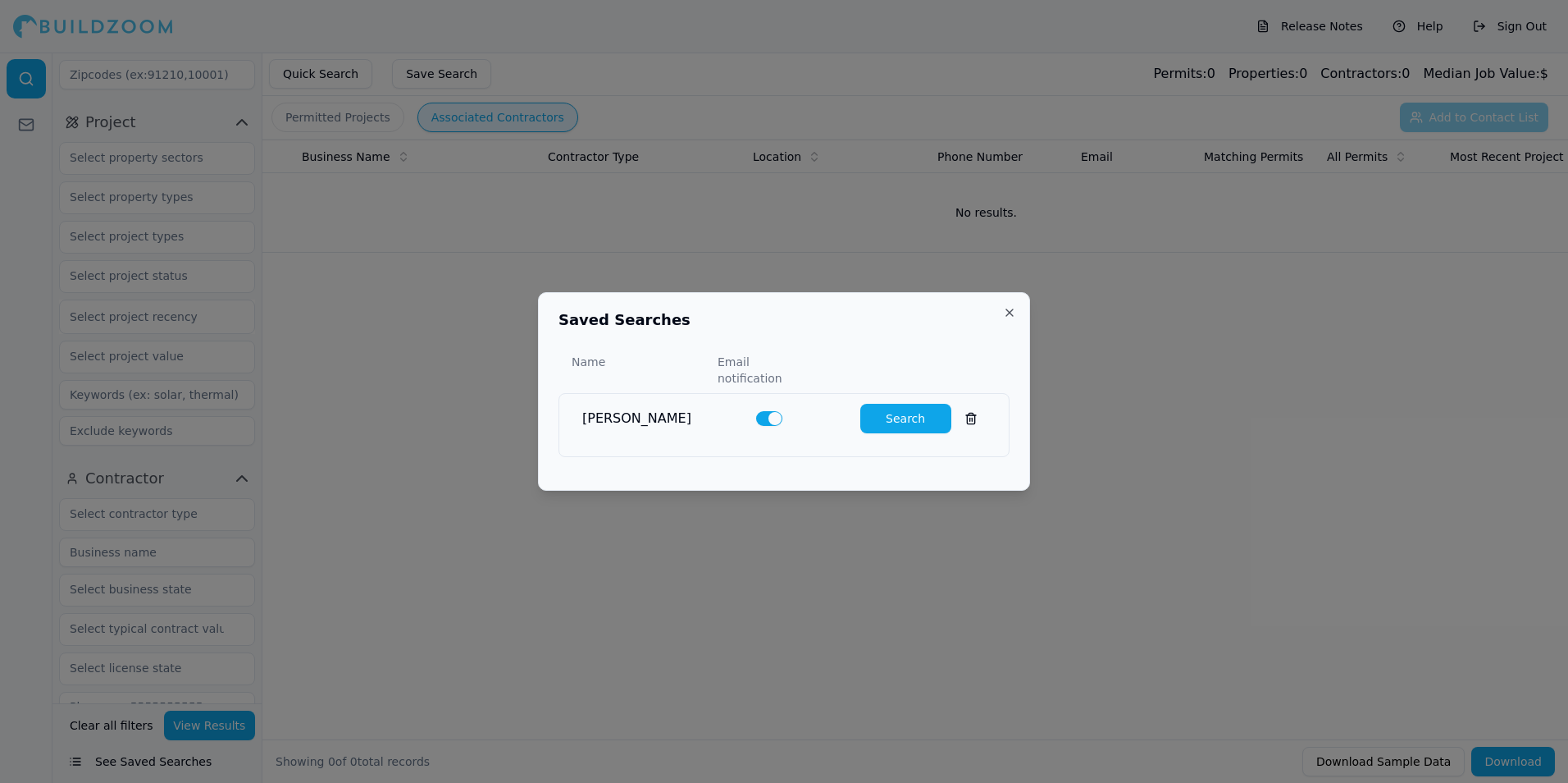
click at [887, 403] on button "Search" at bounding box center [905, 418] width 91 height 30
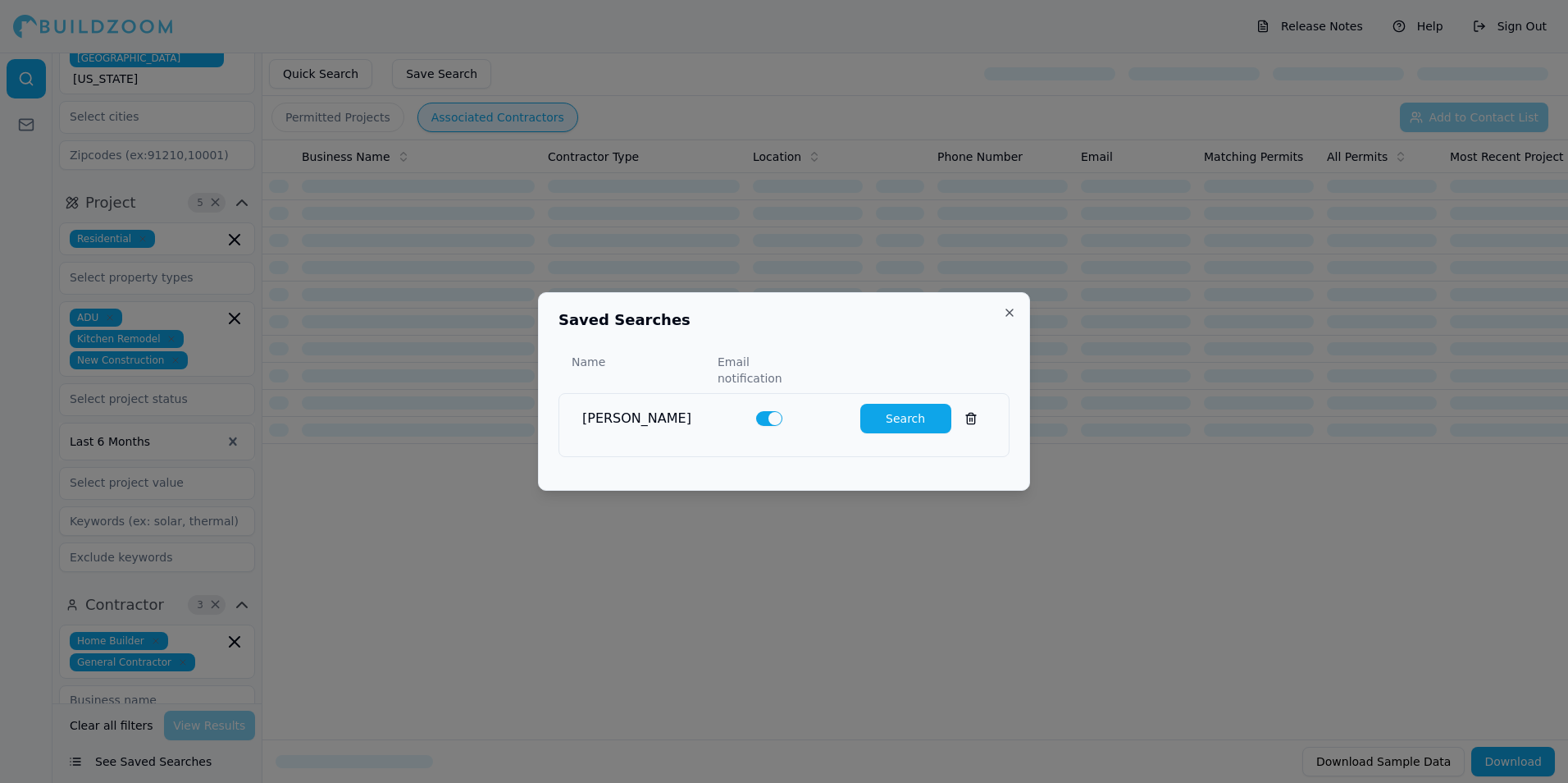
scroll to position [207, 0]
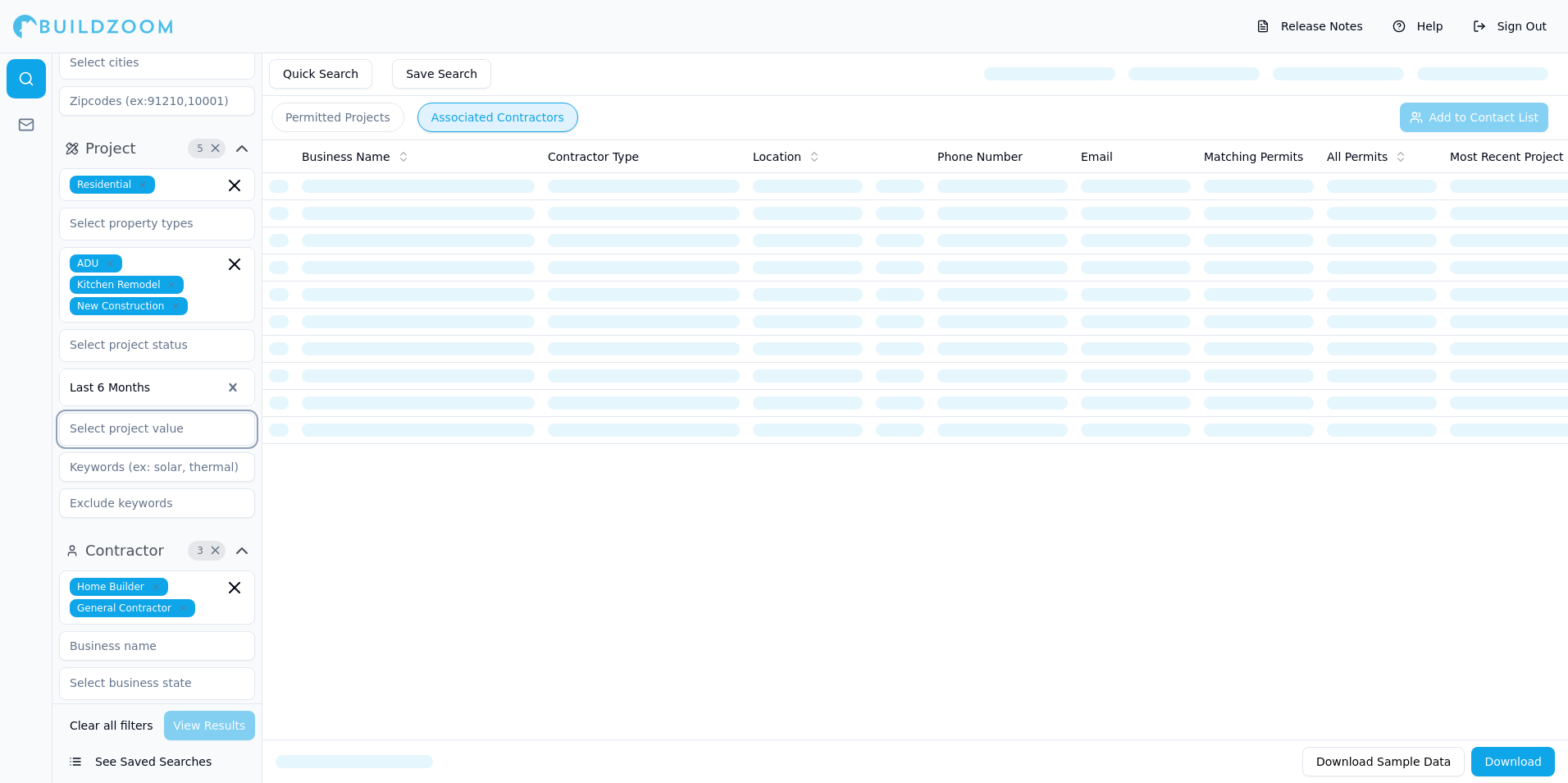
click at [171, 413] on input "text" at bounding box center [147, 428] width 174 height 30
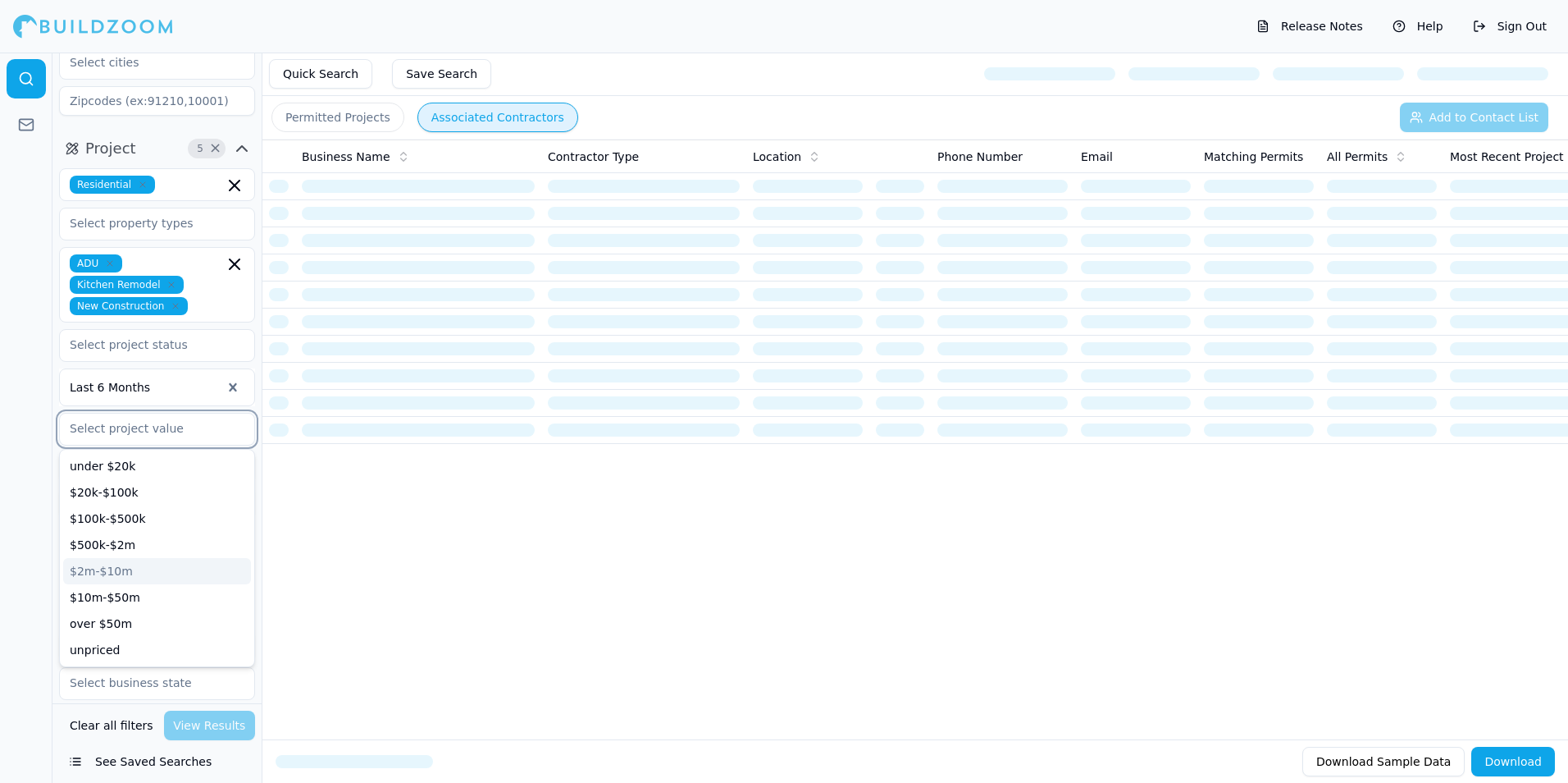
click at [110, 558] on div "$2m-$10m" at bounding box center [157, 571] width 188 height 26
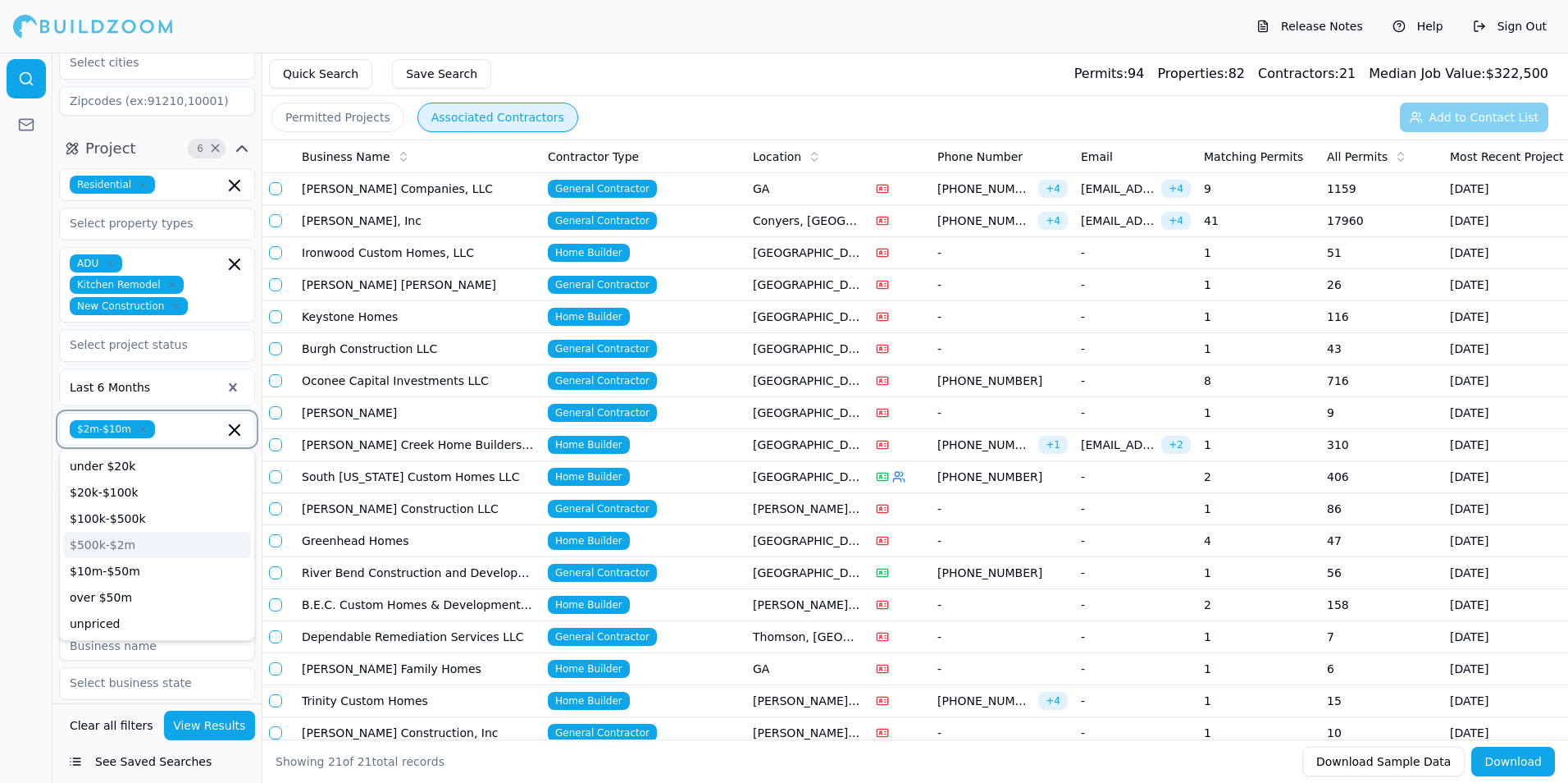
click at [112, 531] on div "$500k-$2m" at bounding box center [157, 544] width 188 height 26
click at [212, 721] on button "View Results" at bounding box center [210, 726] width 92 height 30
